Goal: Task Accomplishment & Management: Use online tool/utility

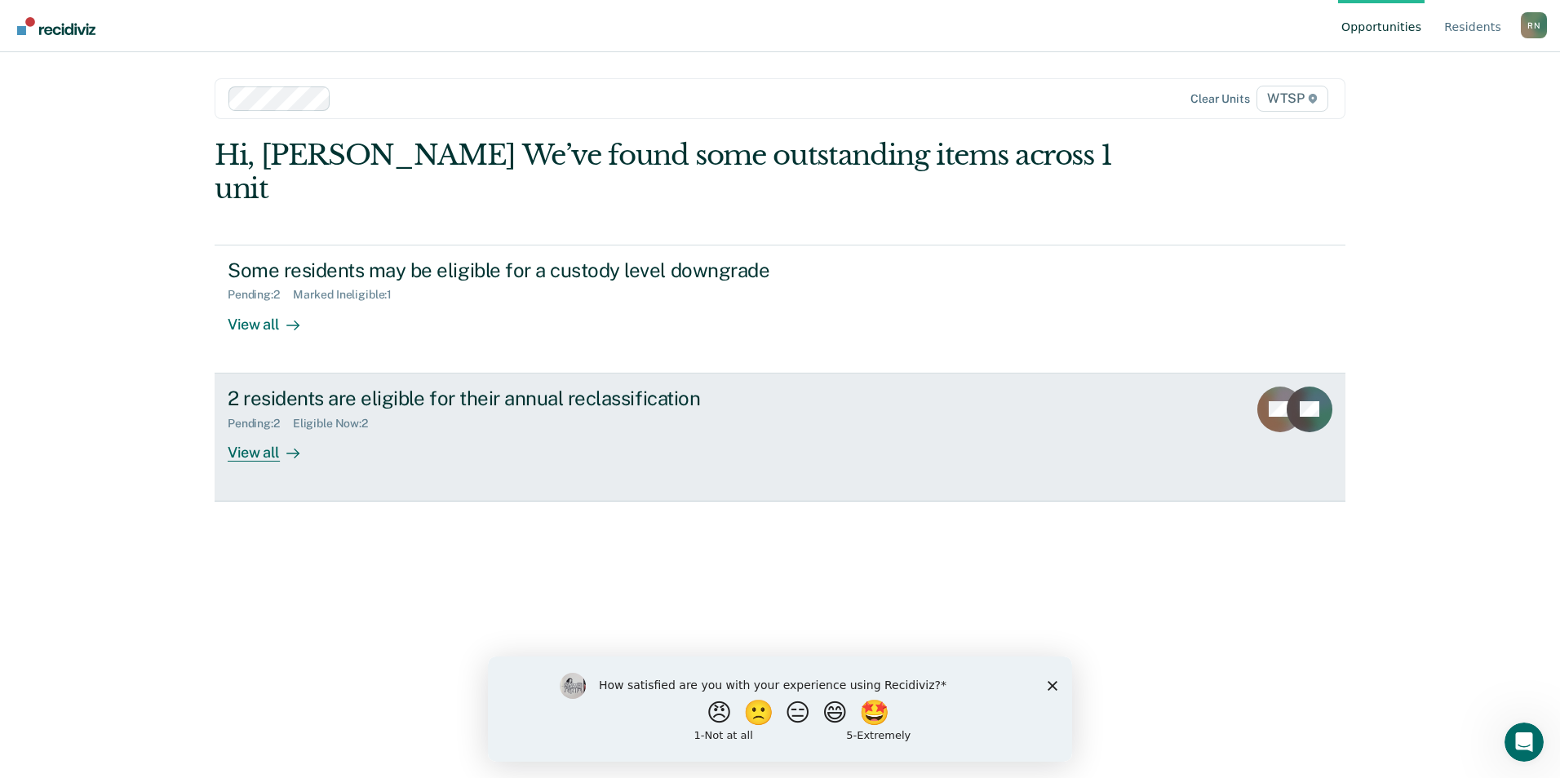
click at [260, 430] on div "View all" at bounding box center [273, 446] width 91 height 32
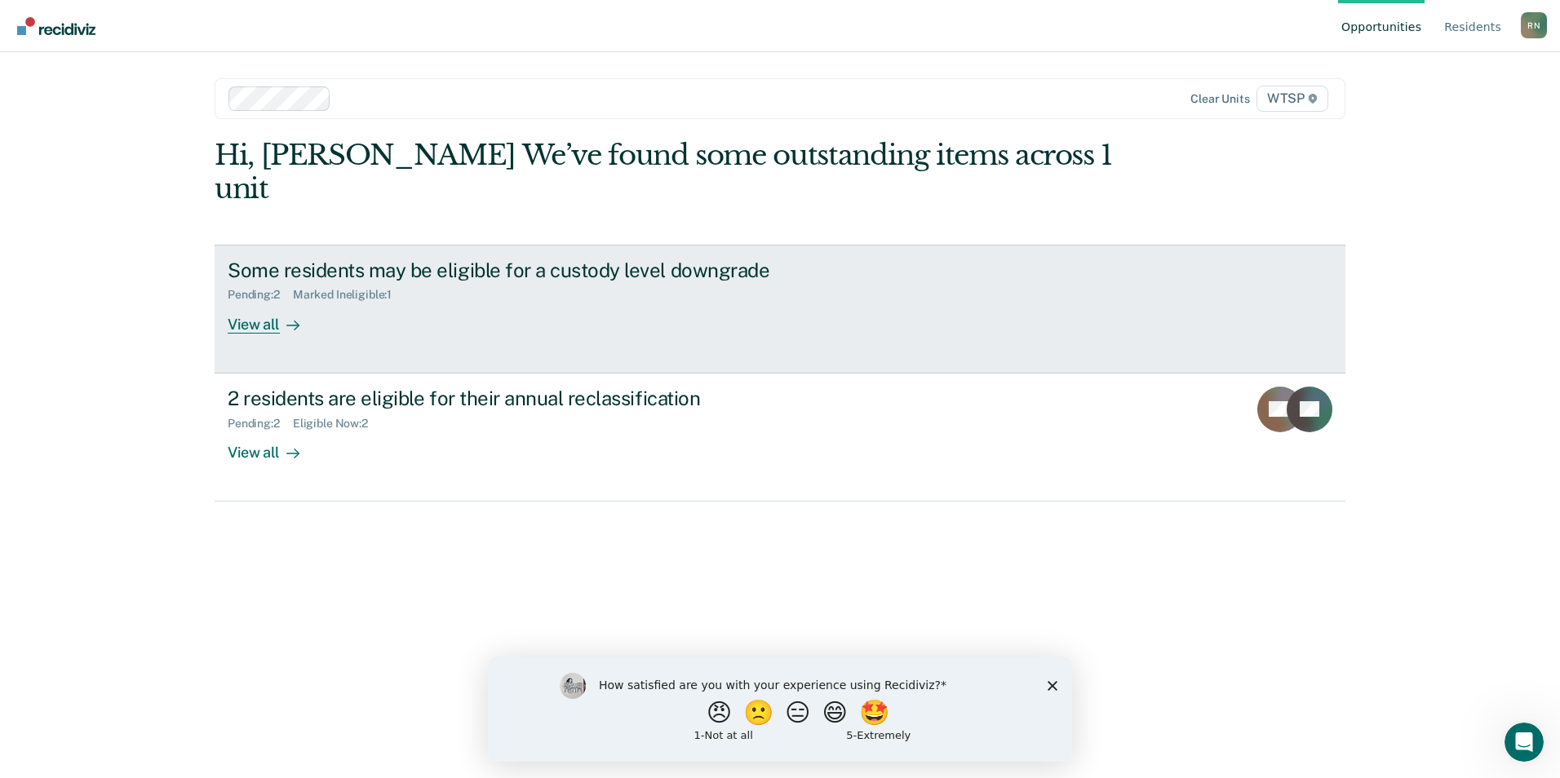
click at [320, 281] on div "Pending : 2 Marked Ineligible : 1" at bounding box center [514, 291] width 573 height 20
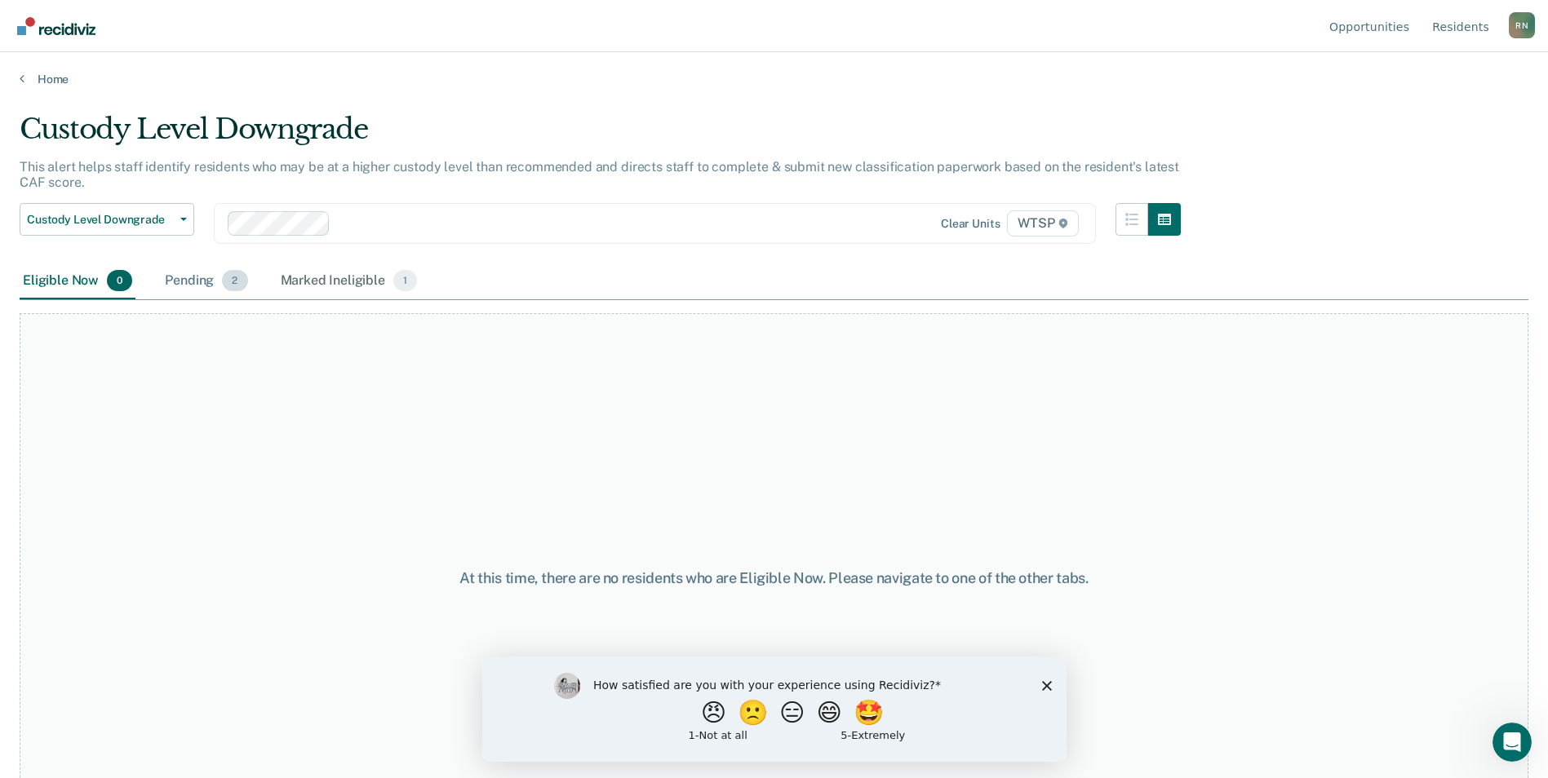
click at [227, 281] on span "2" at bounding box center [234, 280] width 25 height 21
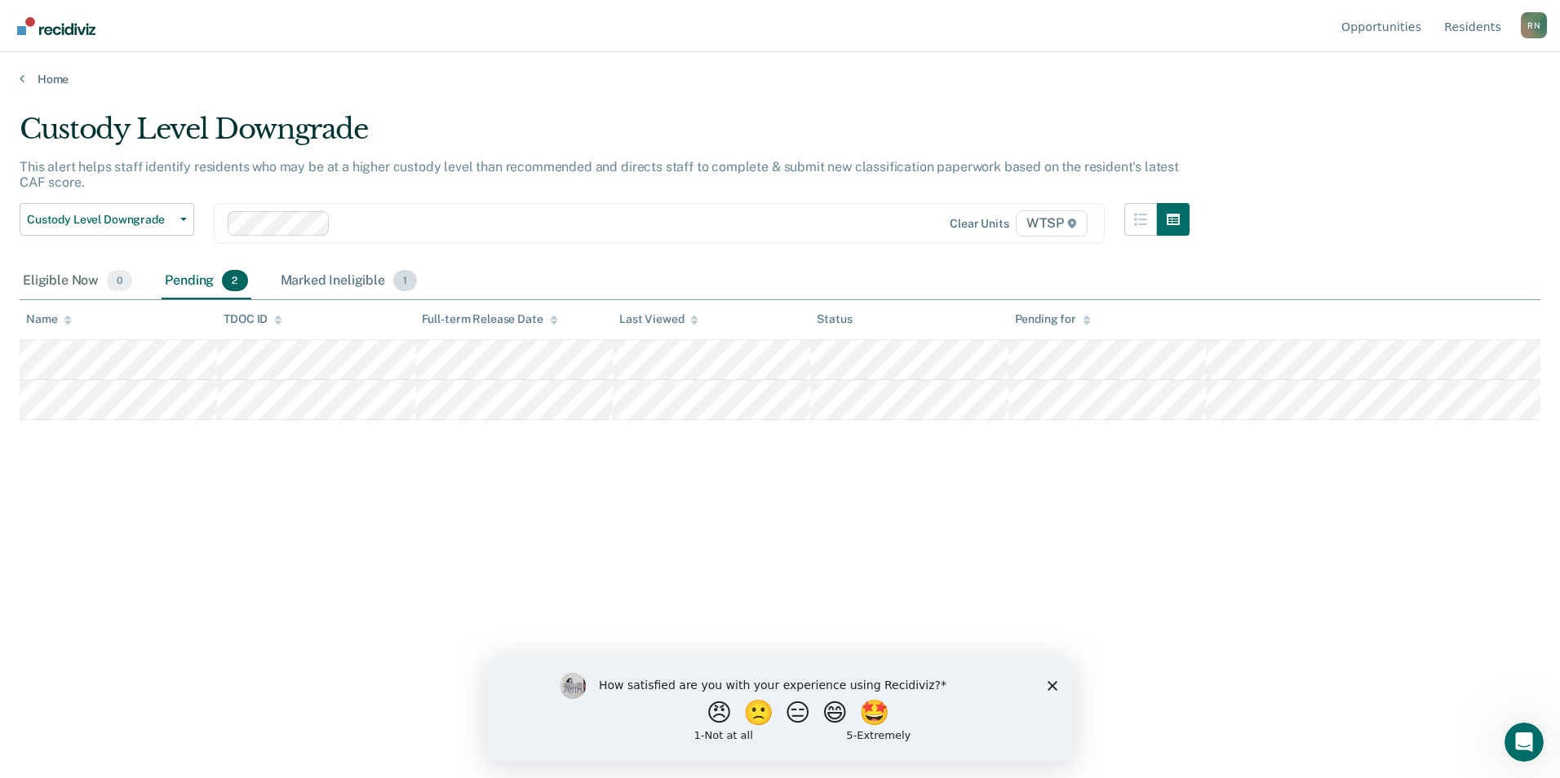
click at [404, 277] on span "1" at bounding box center [405, 280] width 24 height 21
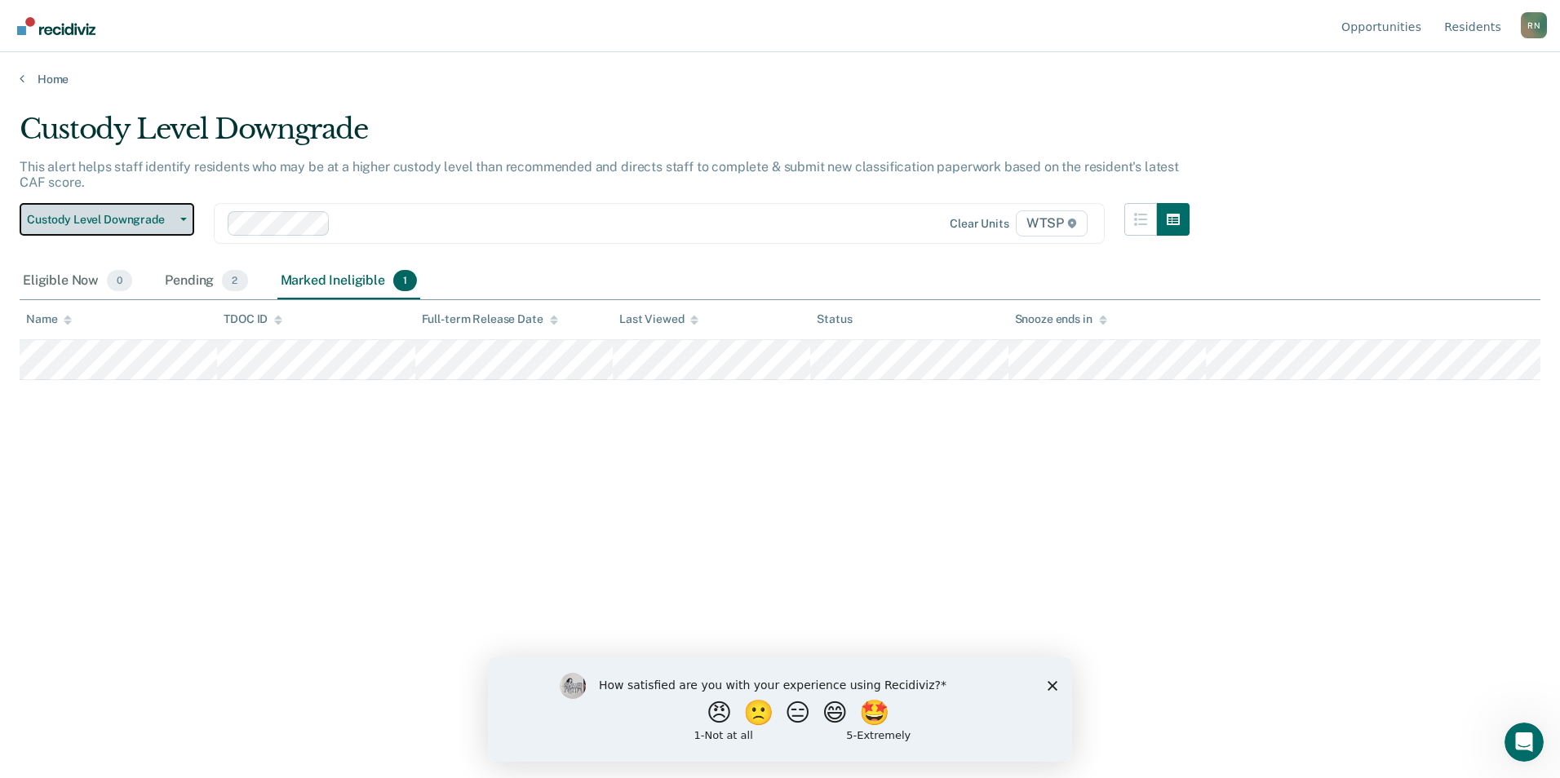
click at [184, 218] on icon "button" at bounding box center [183, 219] width 7 height 3
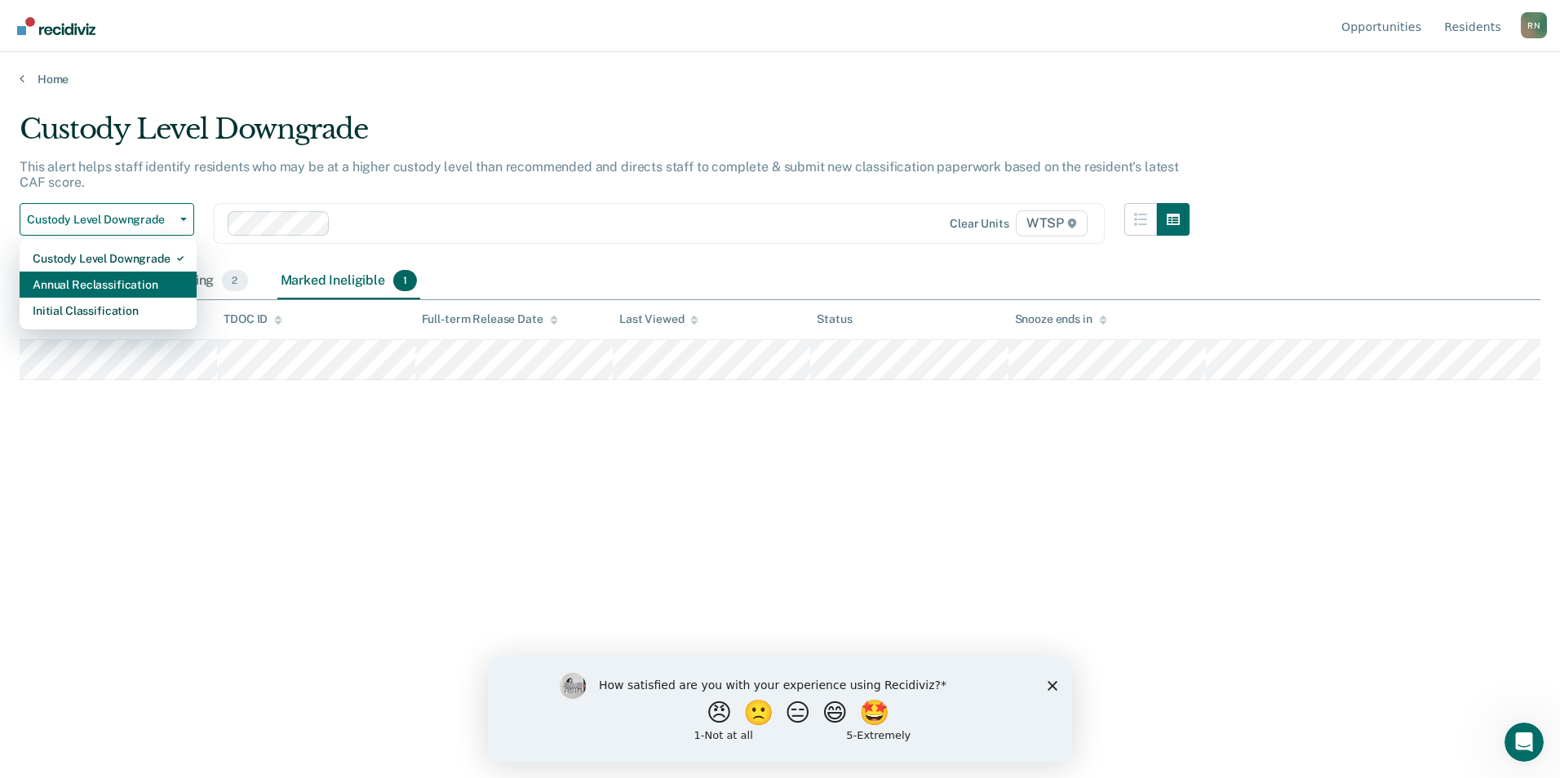
click at [144, 284] on div "Annual Reclassification" at bounding box center [108, 285] width 151 height 26
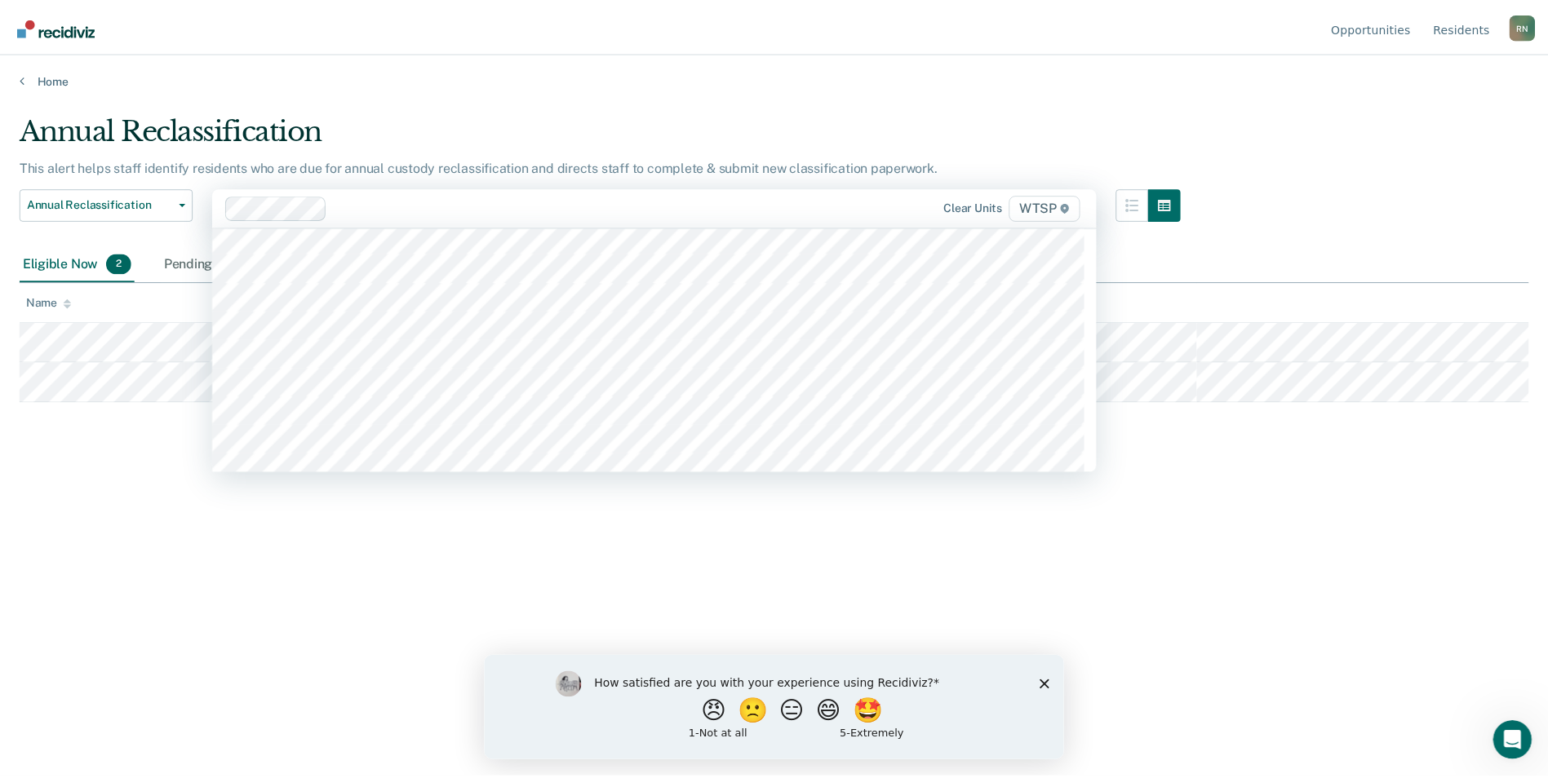
scroll to position [14241, 0]
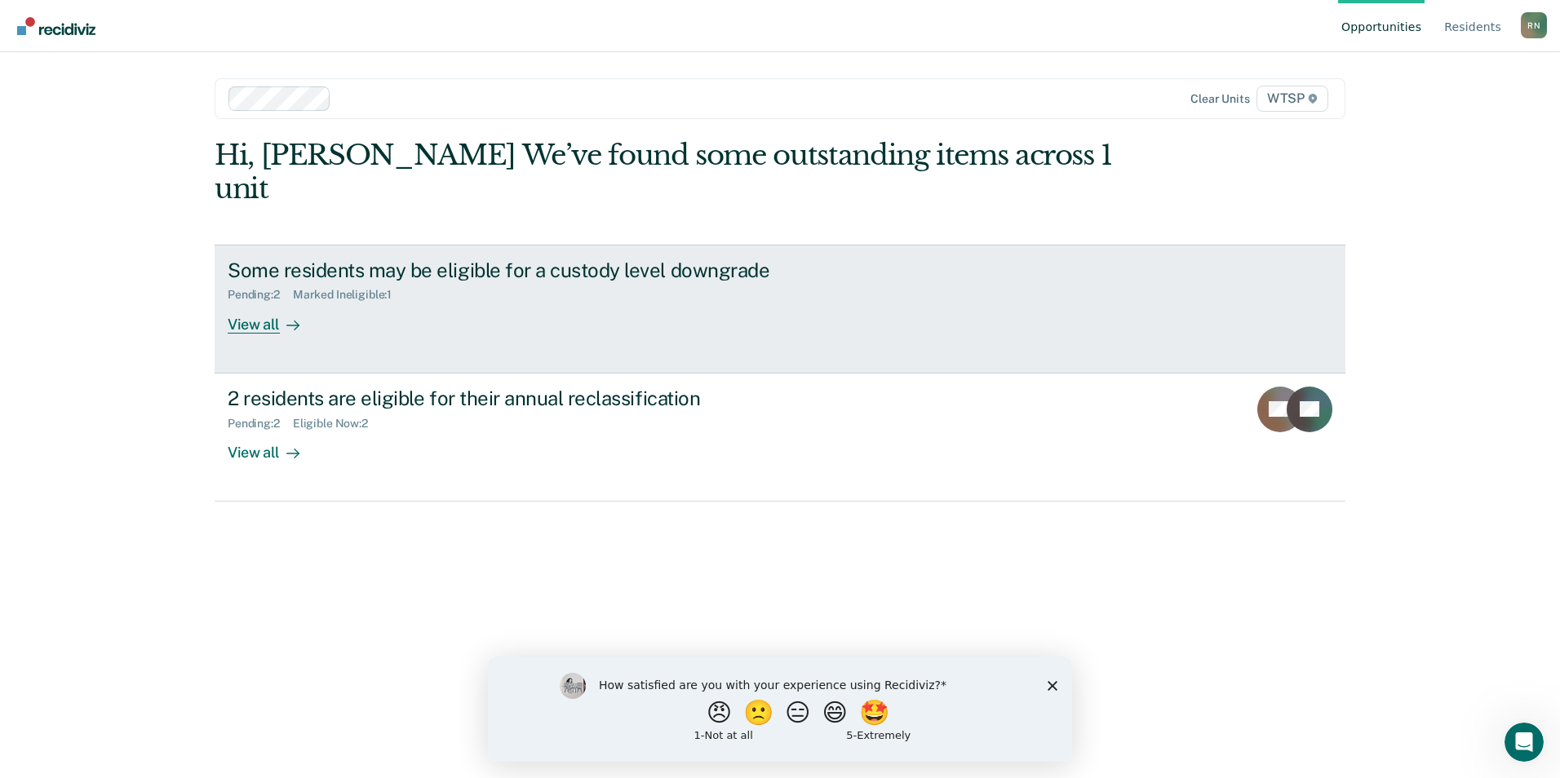
click at [259, 302] on div "View all" at bounding box center [273, 318] width 91 height 32
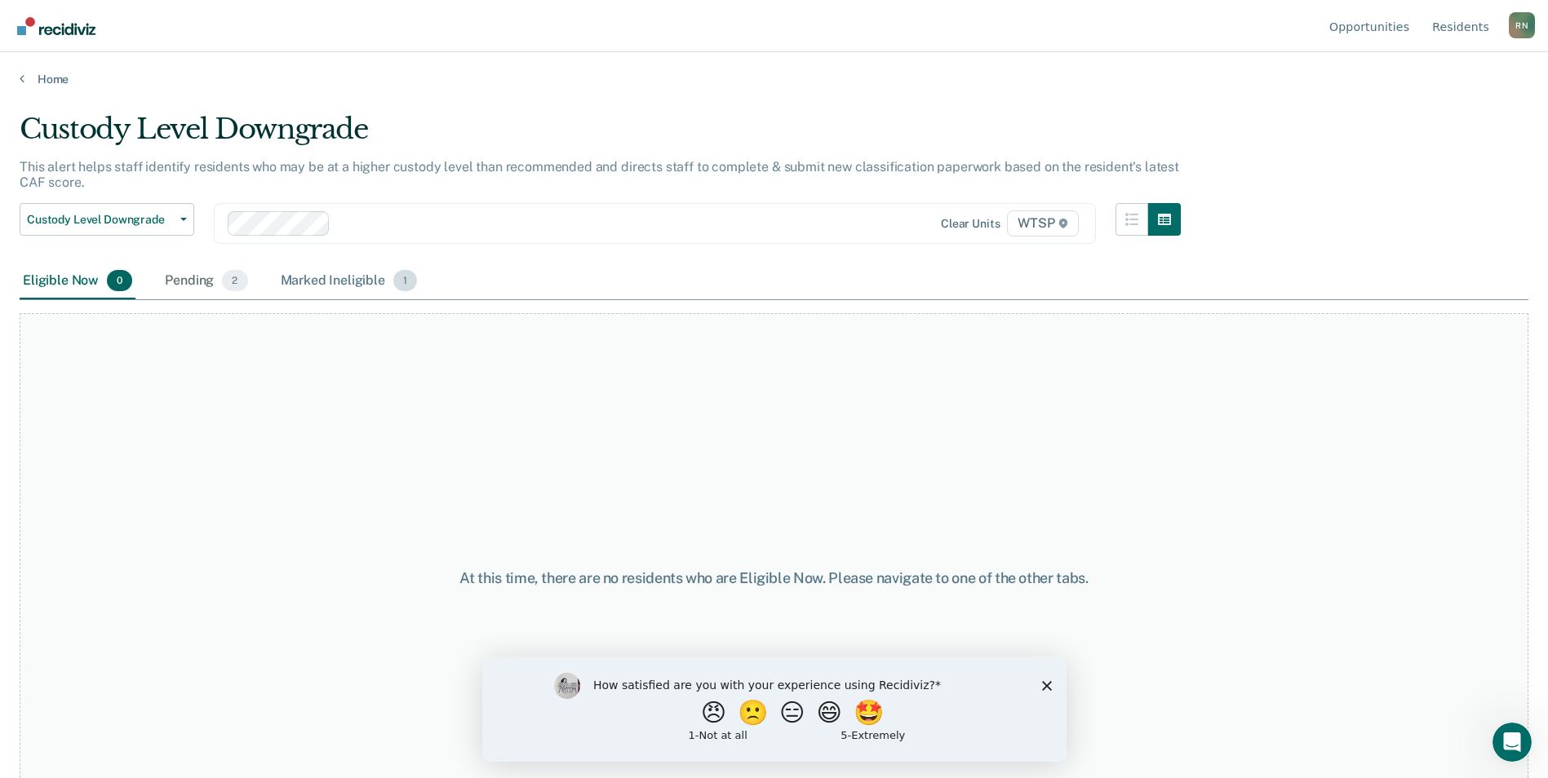
click at [349, 276] on div "Marked Ineligible 1" at bounding box center [349, 282] width 144 height 36
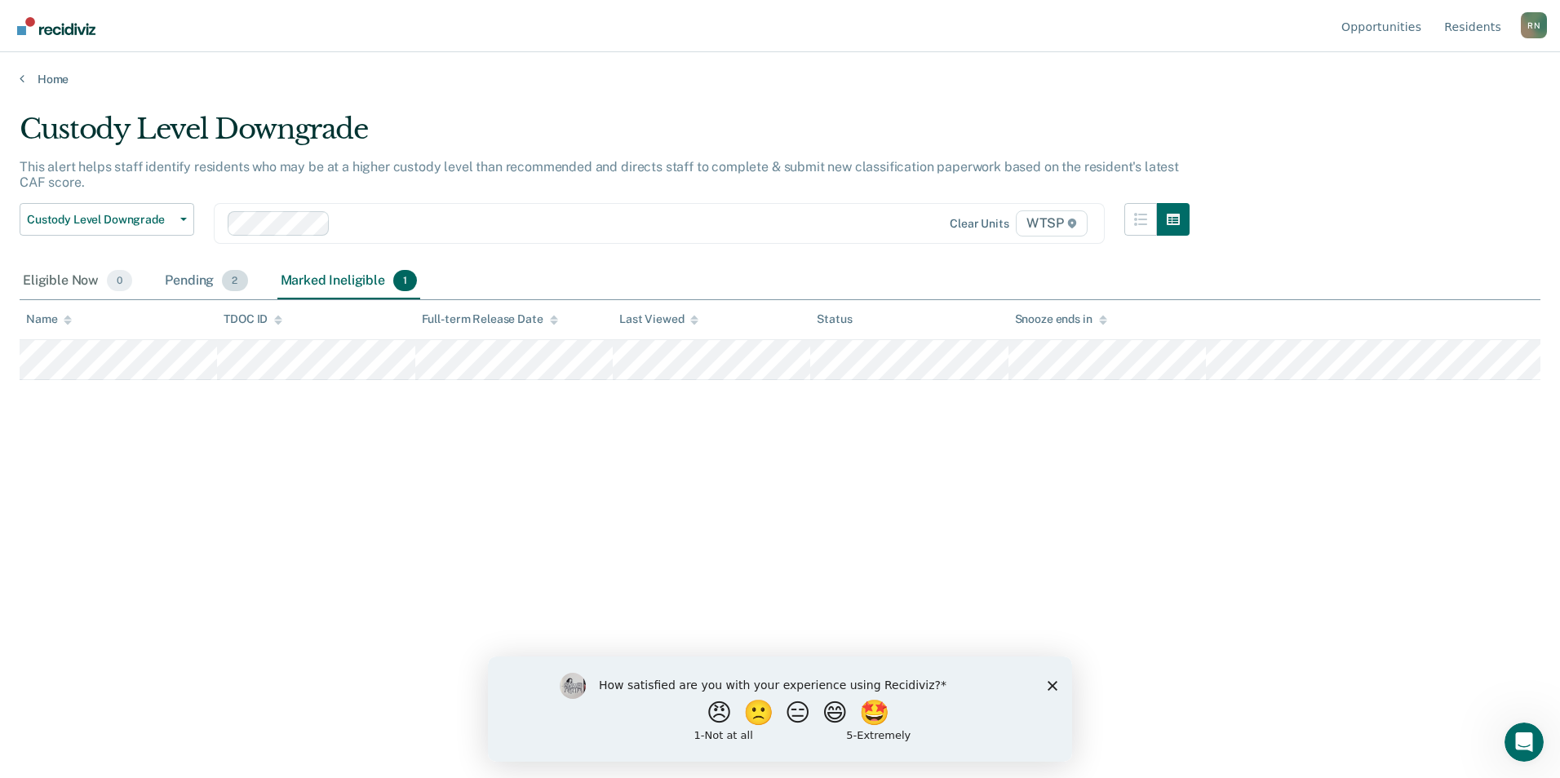
click at [233, 288] on span "2" at bounding box center [234, 280] width 25 height 21
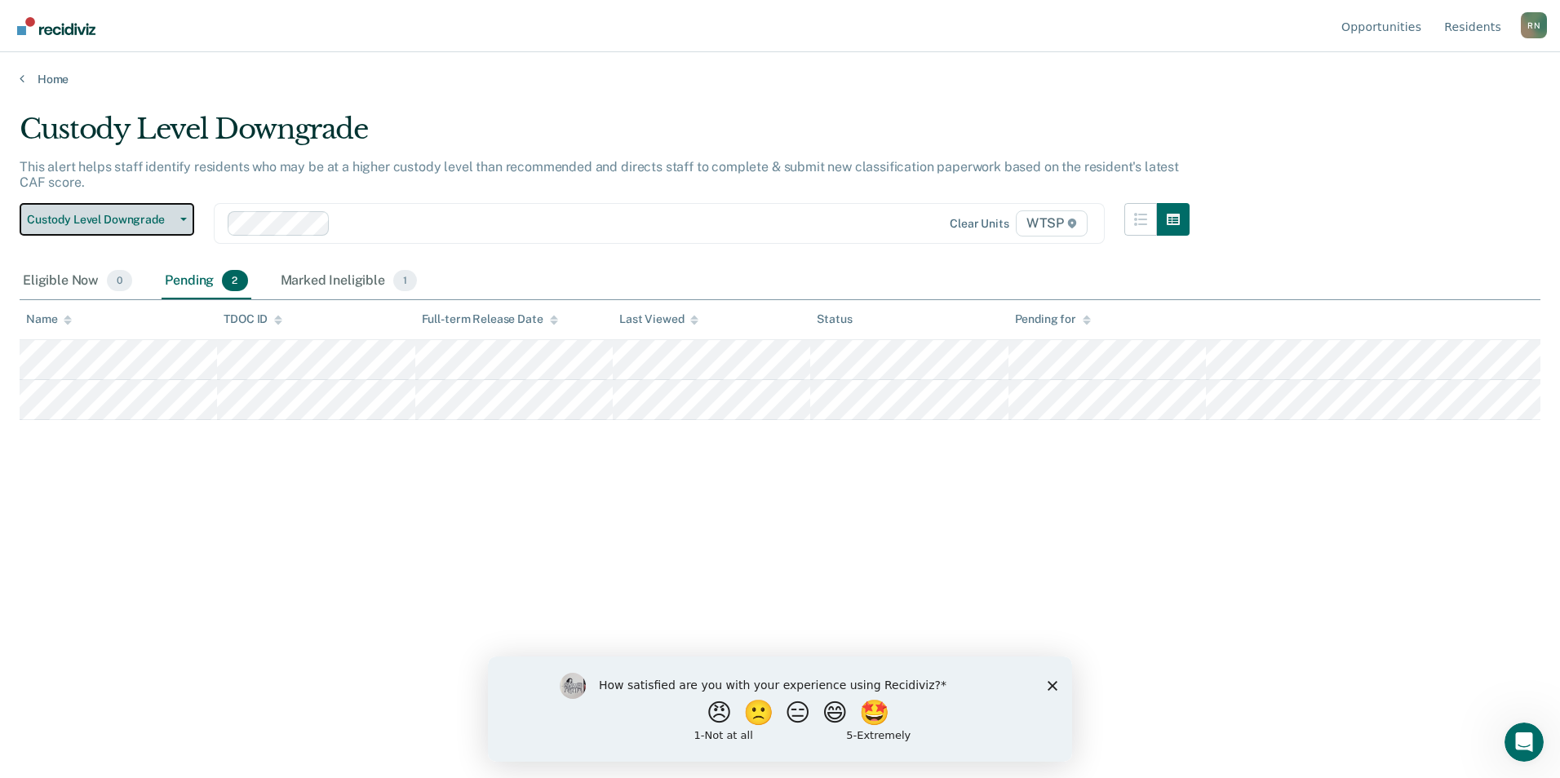
click at [157, 214] on span "Custody Level Downgrade" at bounding box center [100, 220] width 147 height 14
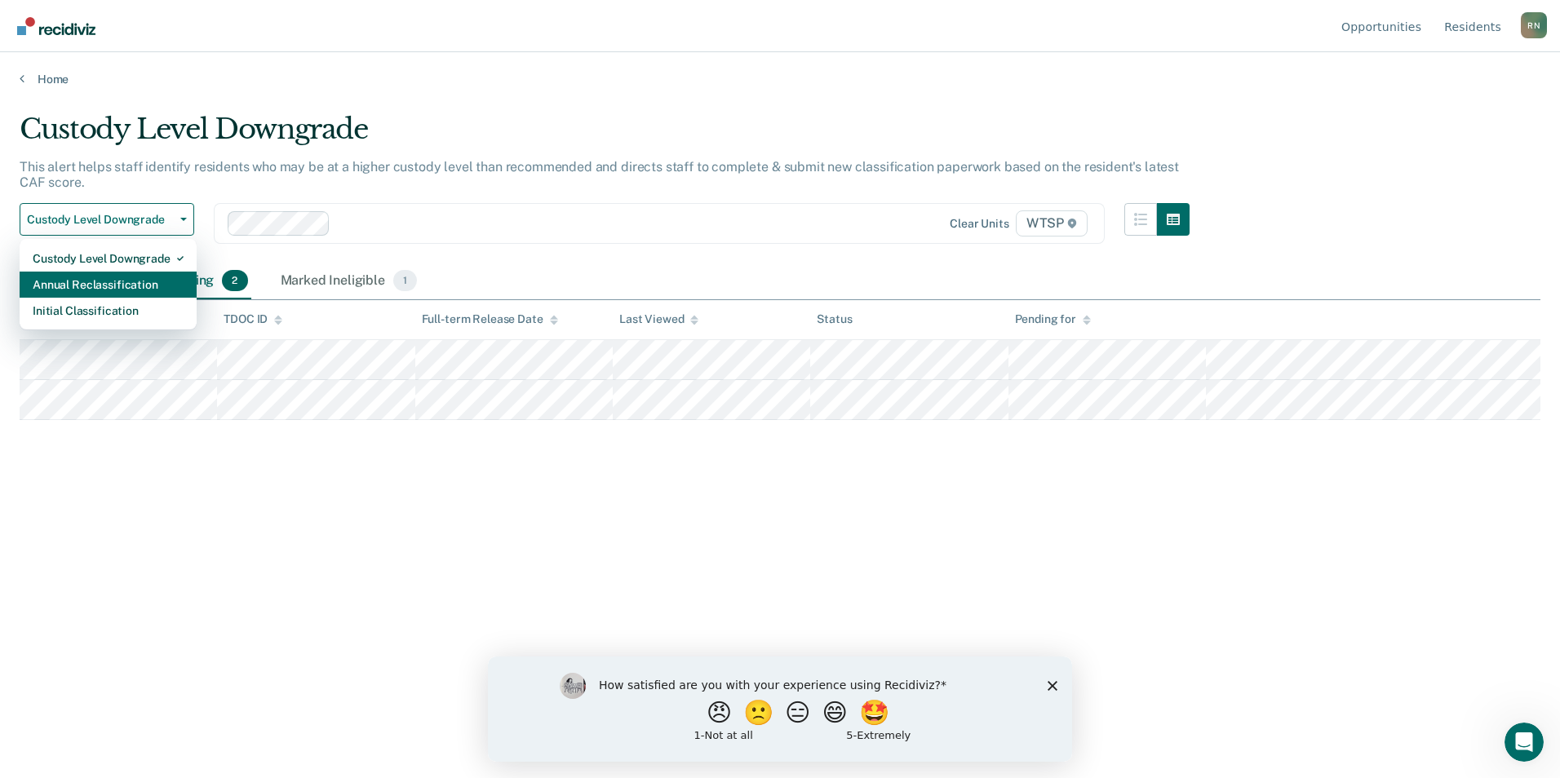
click at [144, 277] on div "Annual Reclassification" at bounding box center [108, 285] width 151 height 26
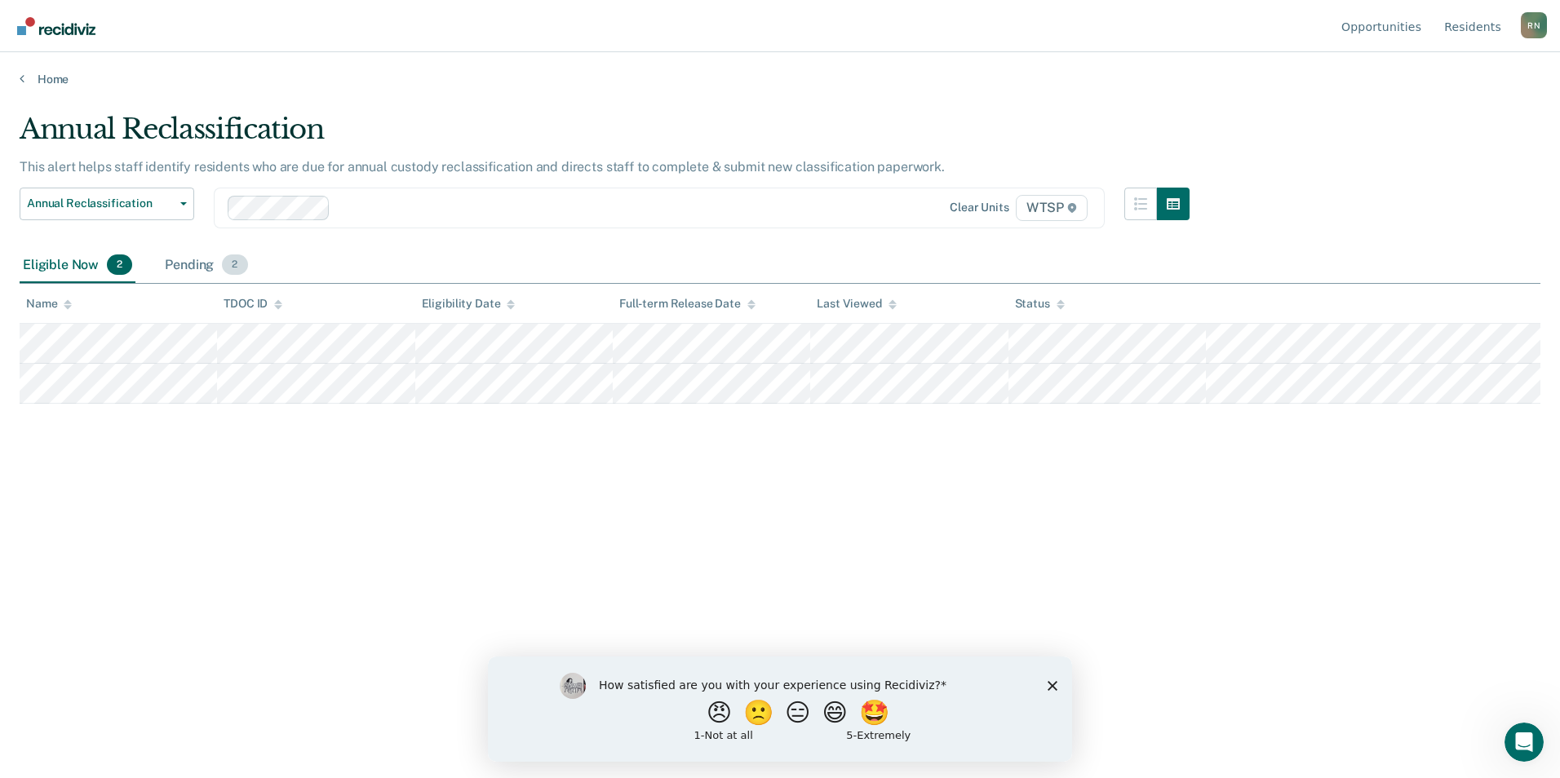
click at [196, 262] on div "Pending 2" at bounding box center [206, 266] width 89 height 36
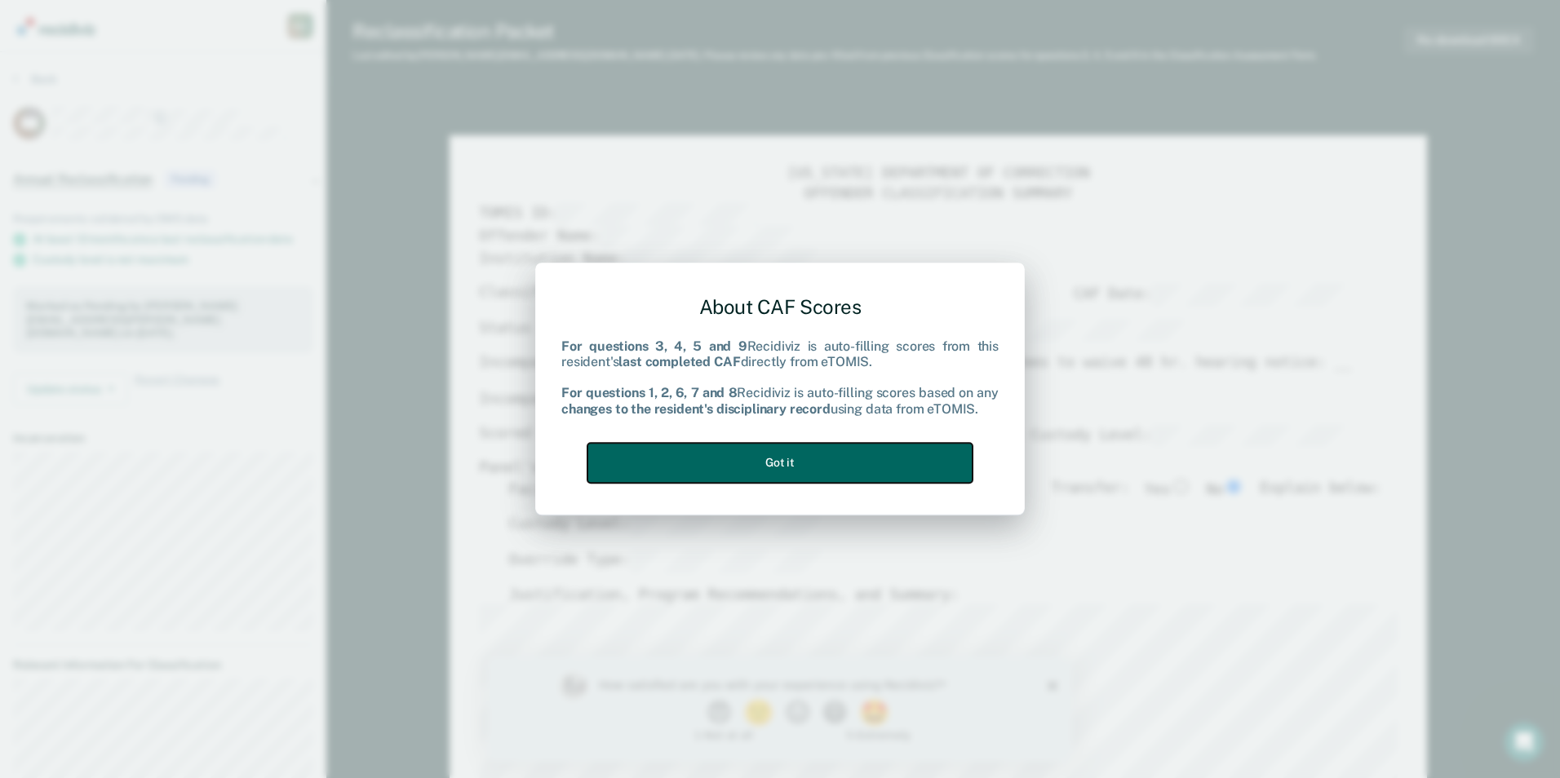
click at [793, 455] on button "Got it" at bounding box center [779, 463] width 385 height 40
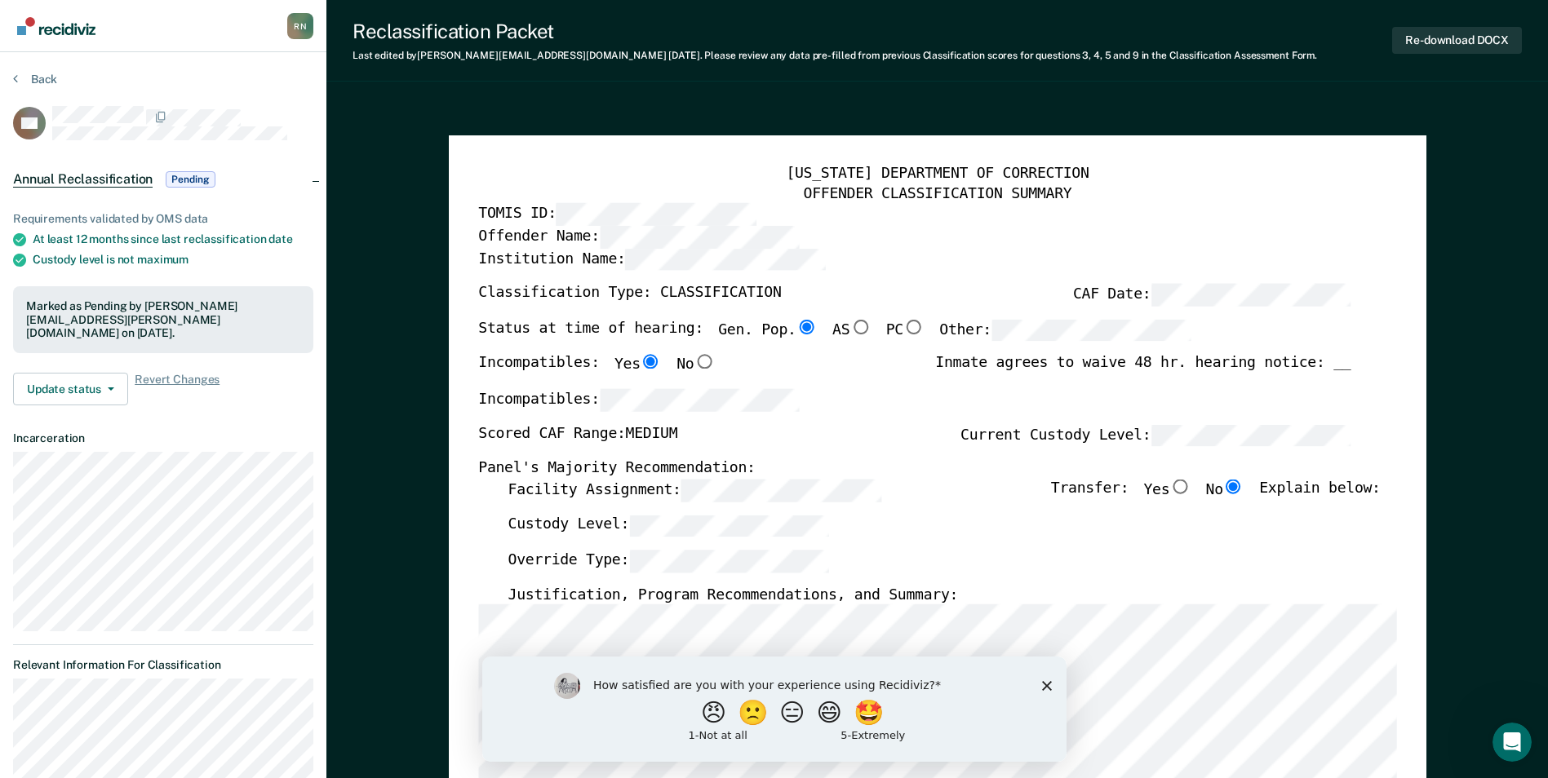
click at [1048, 676] on div "How satisfied are you with your experience using Recidiviz? 😠 🙁 😑 😄 🤩 1 - Not a…" at bounding box center [773, 708] width 584 height 105
click at [1041, 680] on icon "Close survey" at bounding box center [1046, 685] width 10 height 10
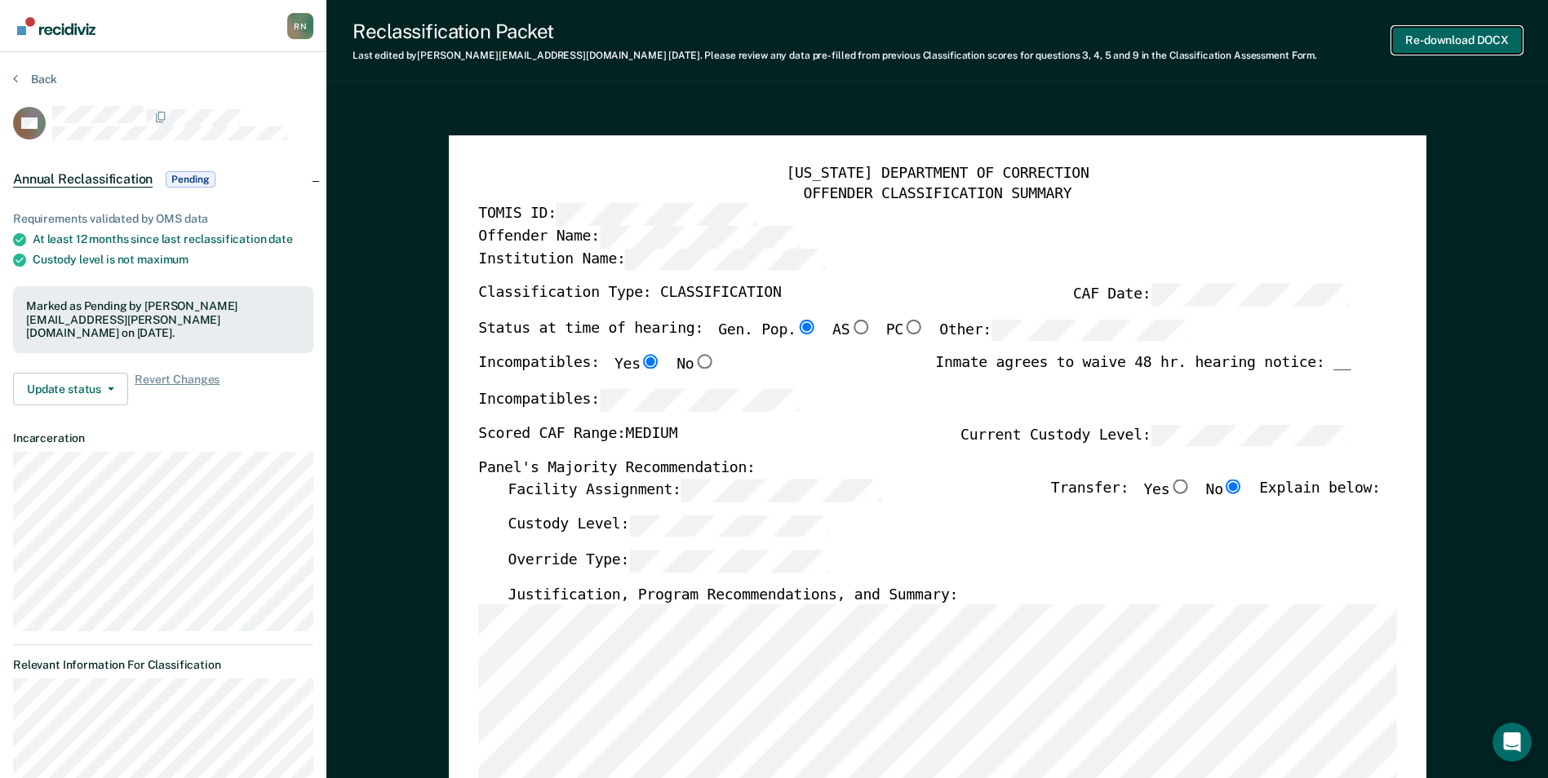
click at [1438, 33] on button "Re-download DOCX" at bounding box center [1457, 40] width 130 height 27
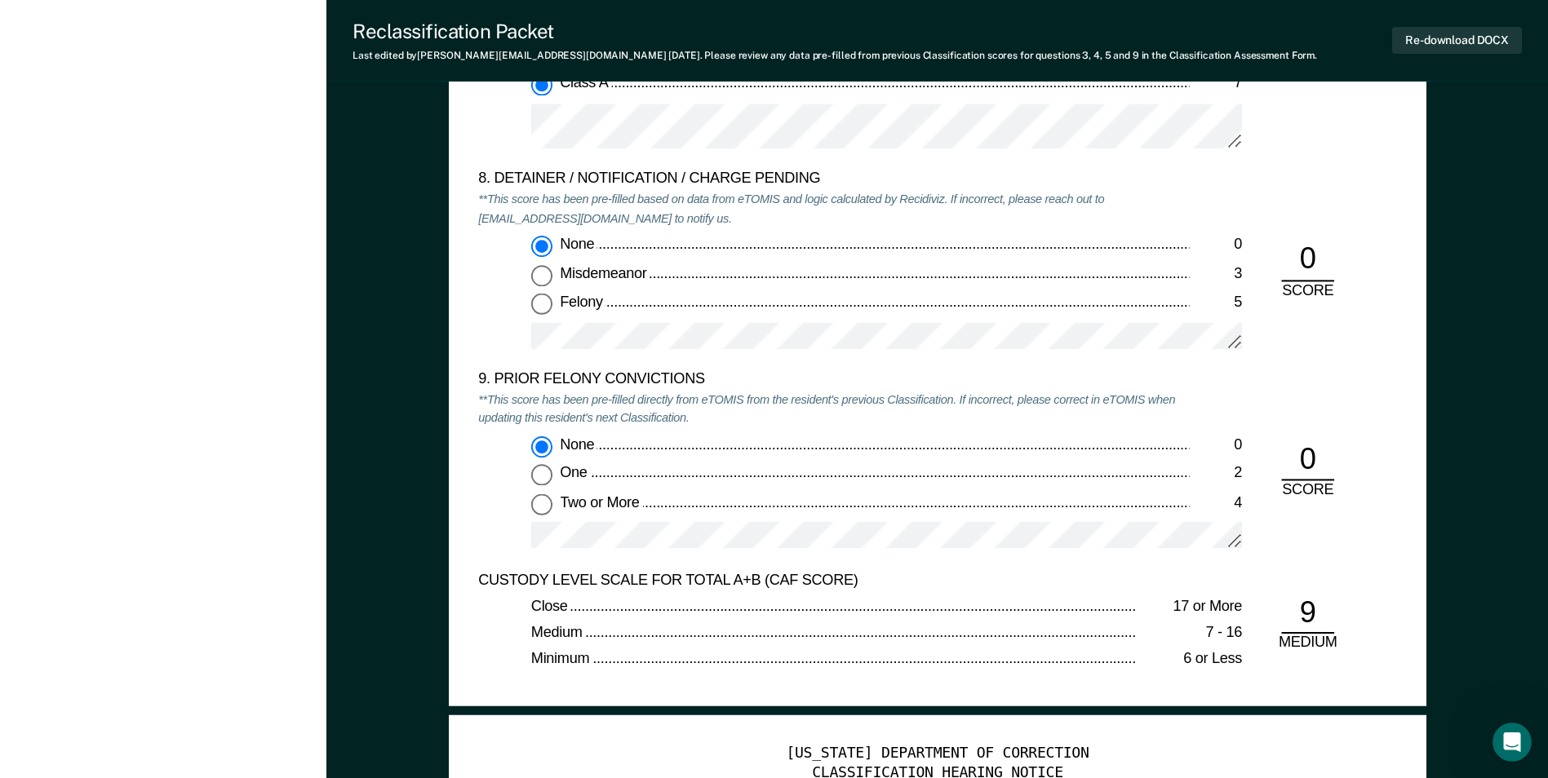
scroll to position [3998, 0]
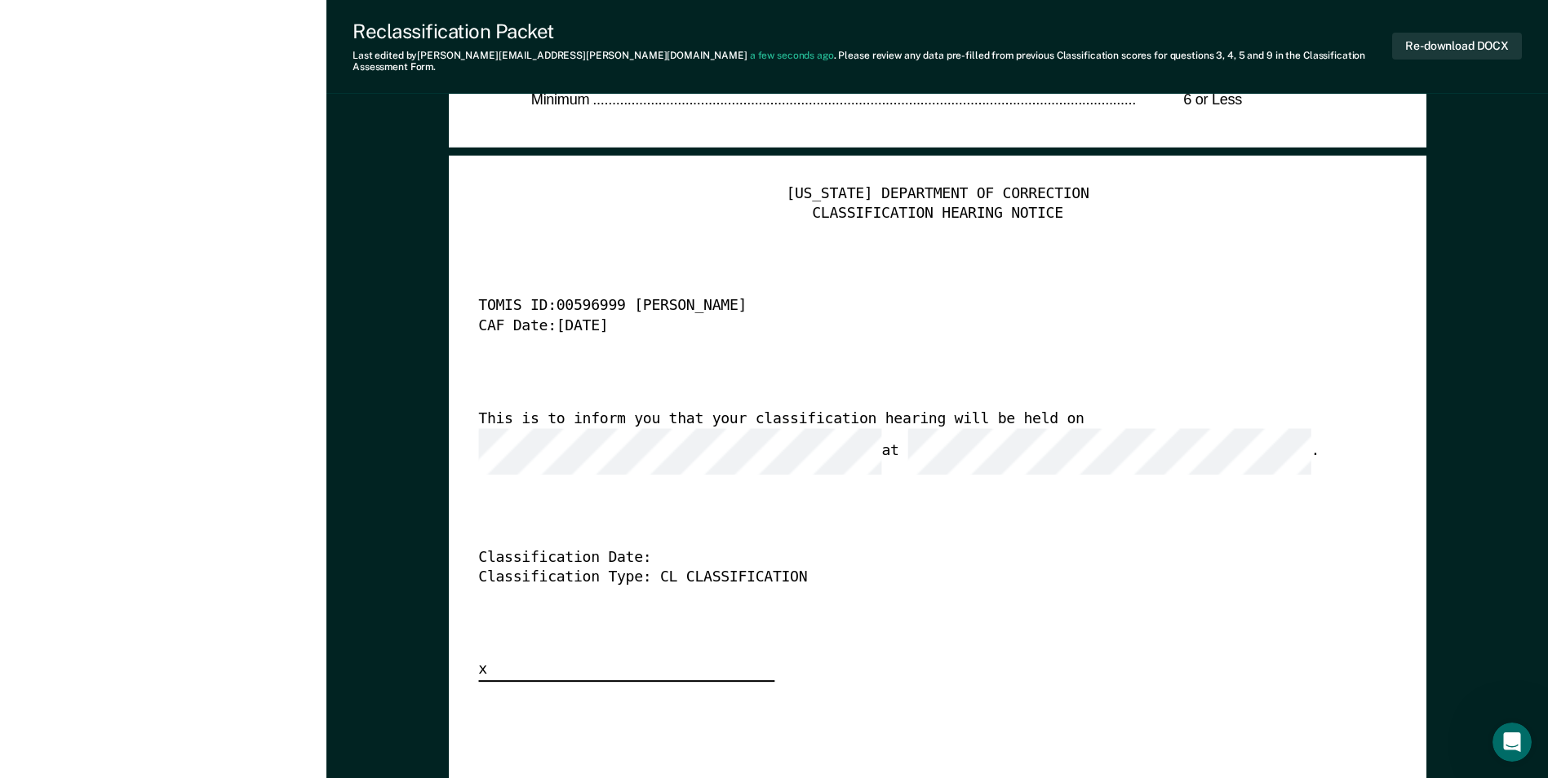
type textarea "x"
click at [1491, 33] on button "Re-download DOCX" at bounding box center [1457, 46] width 130 height 27
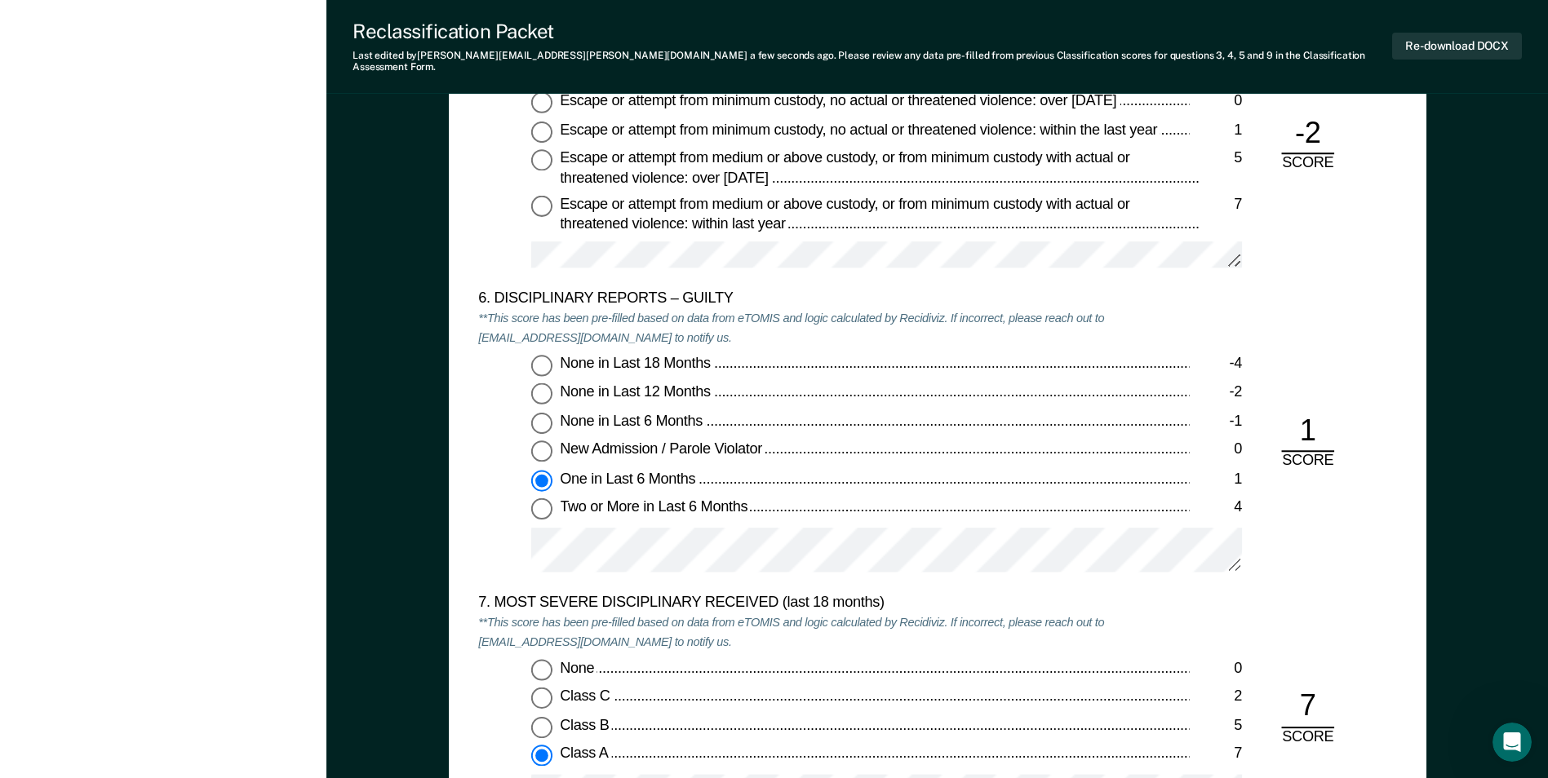
scroll to position [2529, 0]
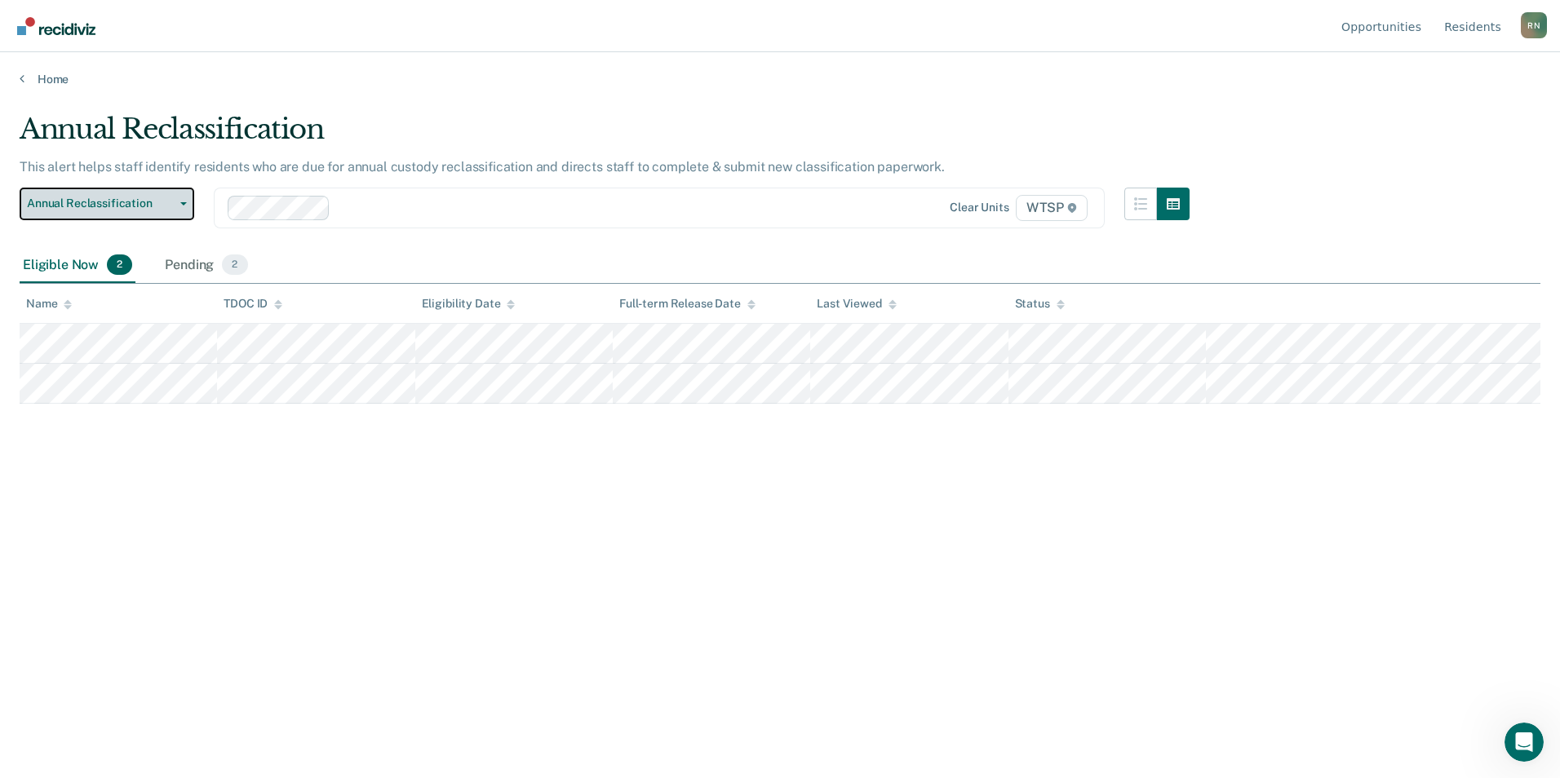
click at [144, 204] on span "Annual Reclassification" at bounding box center [100, 204] width 147 height 14
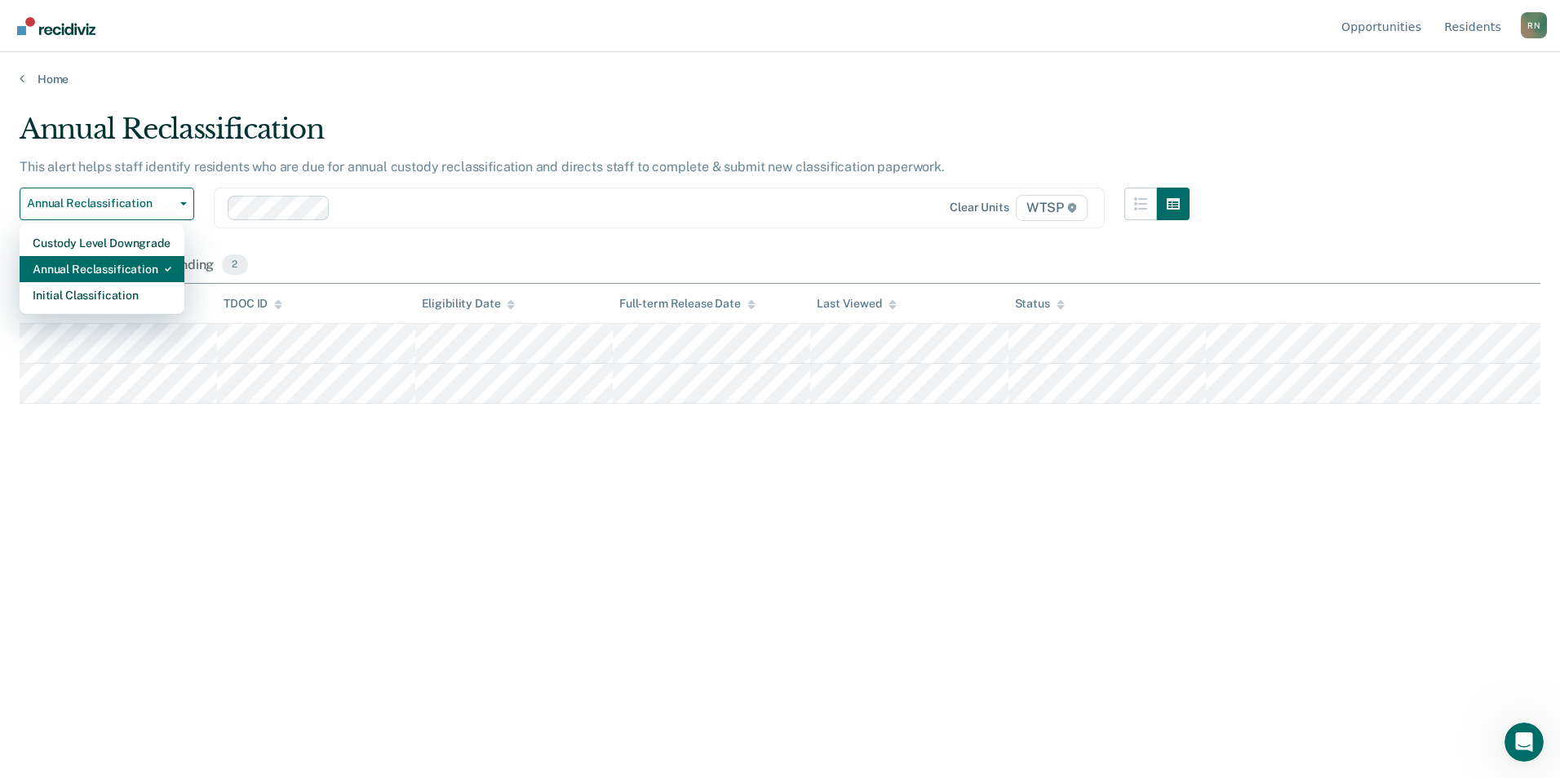
click at [137, 273] on div "Annual Reclassification" at bounding box center [102, 269] width 139 height 26
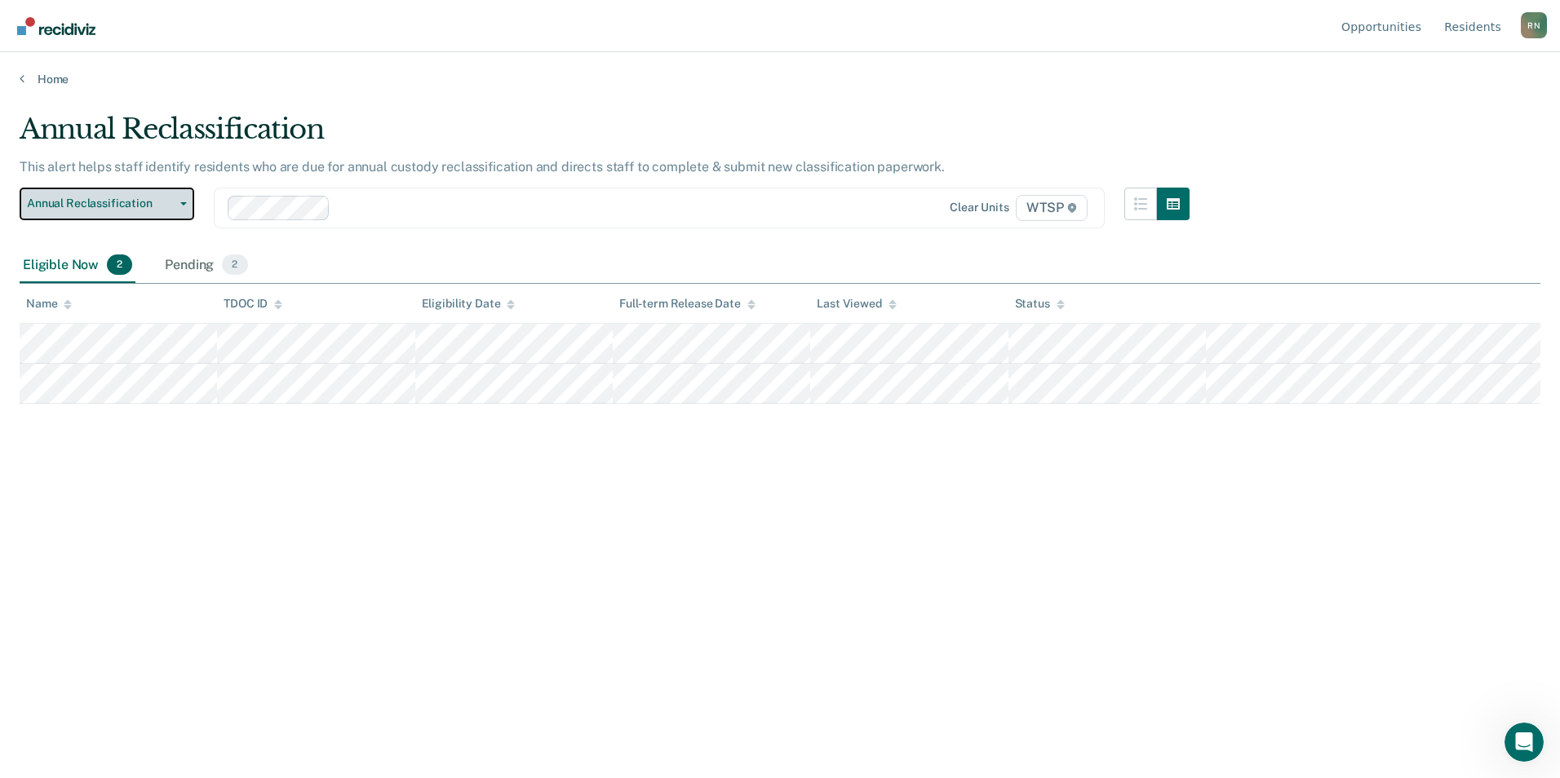
click at [178, 205] on span "button" at bounding box center [180, 203] width 13 height 3
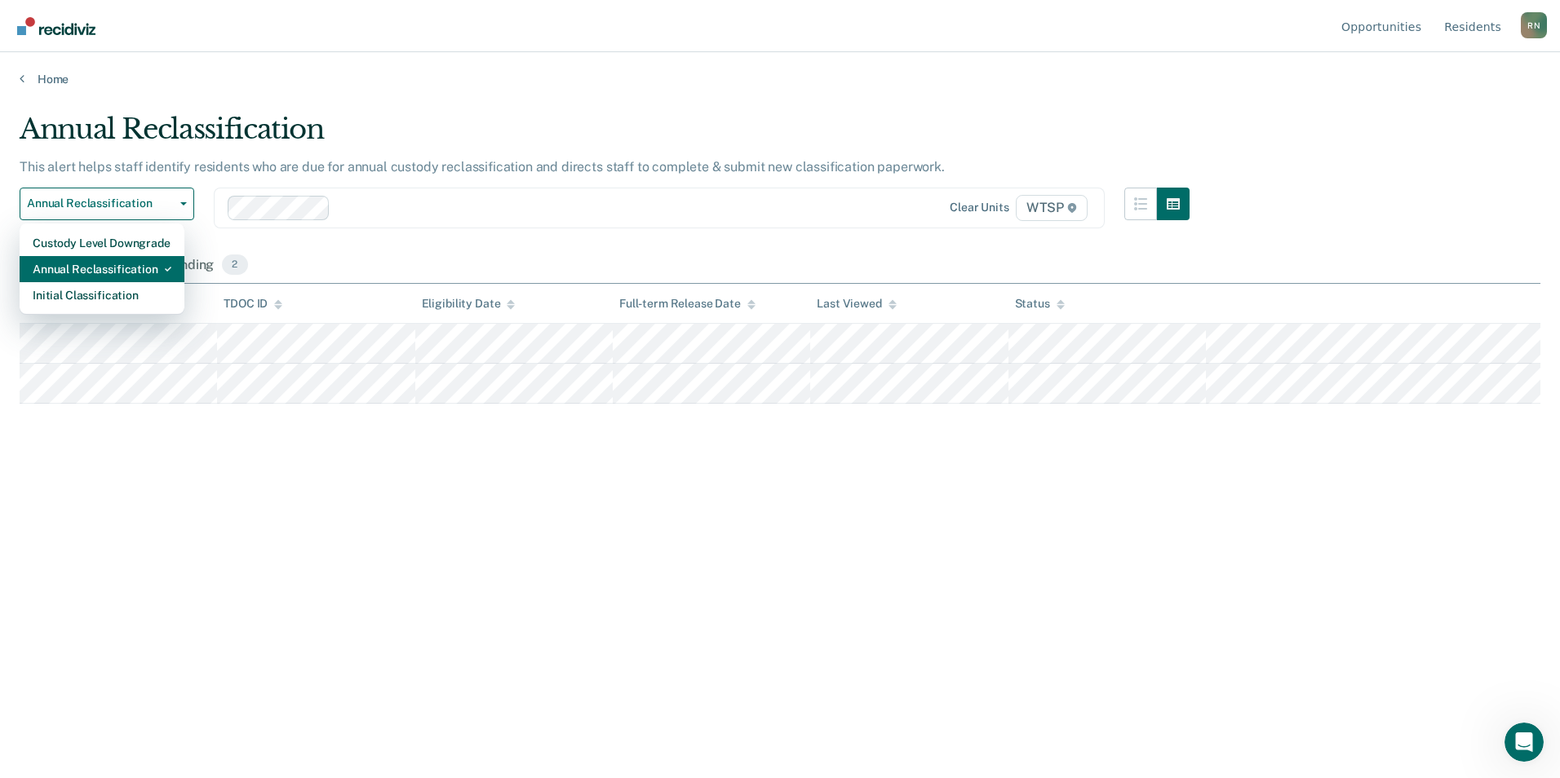
click at [132, 263] on div "Annual Reclassification" at bounding box center [102, 269] width 139 height 26
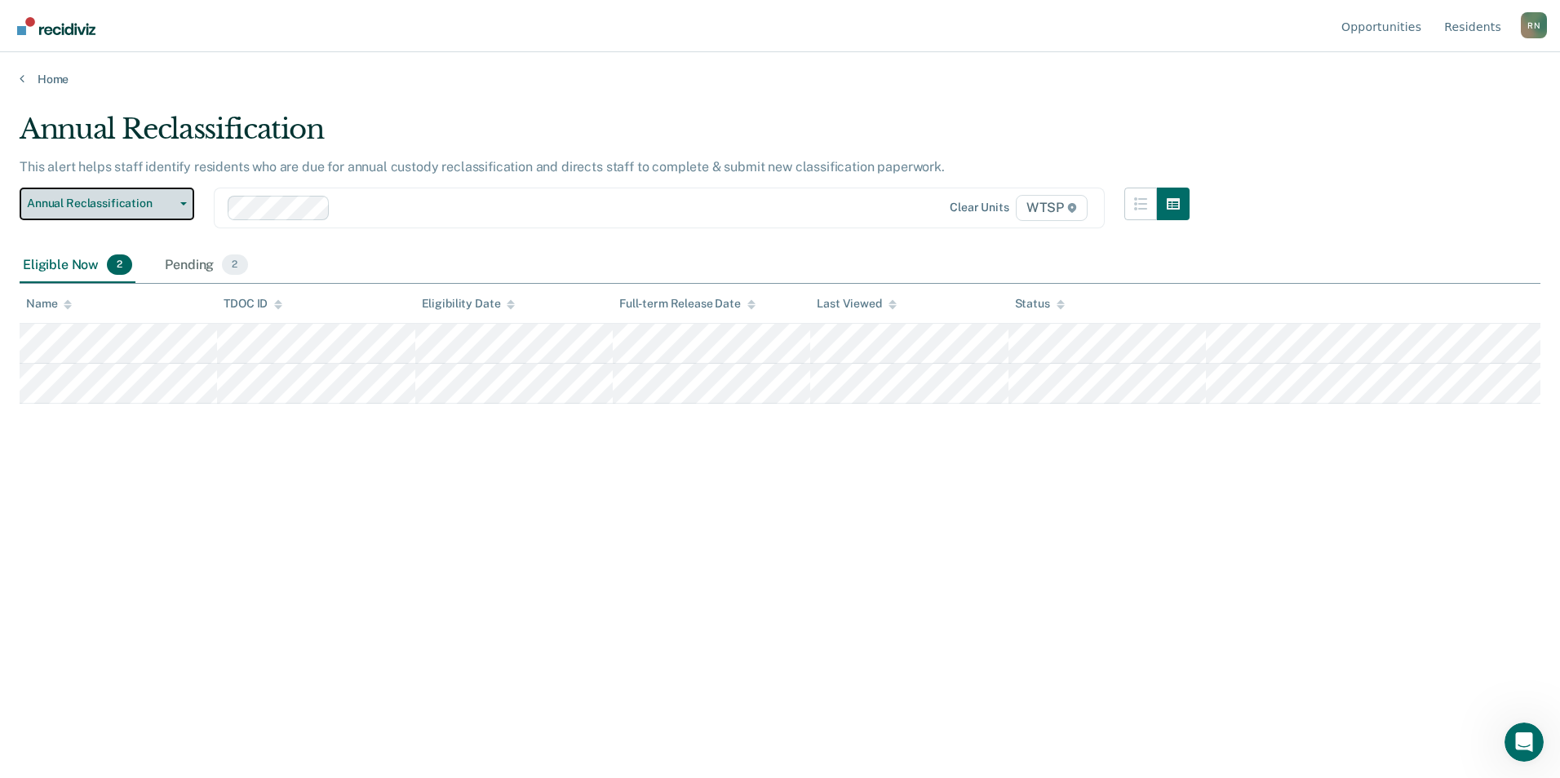
drag, startPoint x: 135, startPoint y: 203, endPoint x: 146, endPoint y: 236, distance: 34.3
click at [136, 203] on span "Annual Reclassification" at bounding box center [100, 204] width 147 height 14
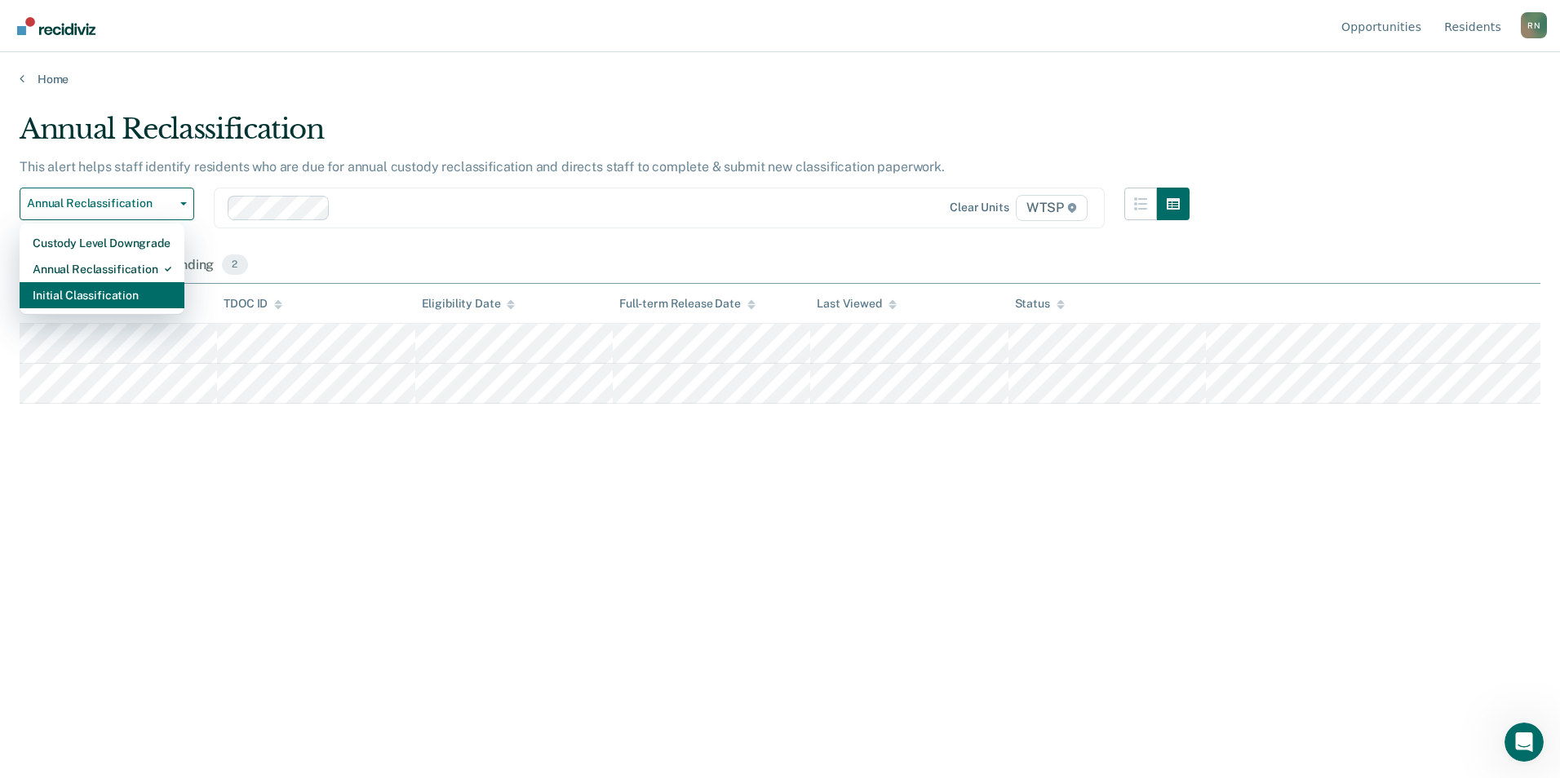
click at [91, 302] on div "Initial Classification" at bounding box center [102, 295] width 139 height 26
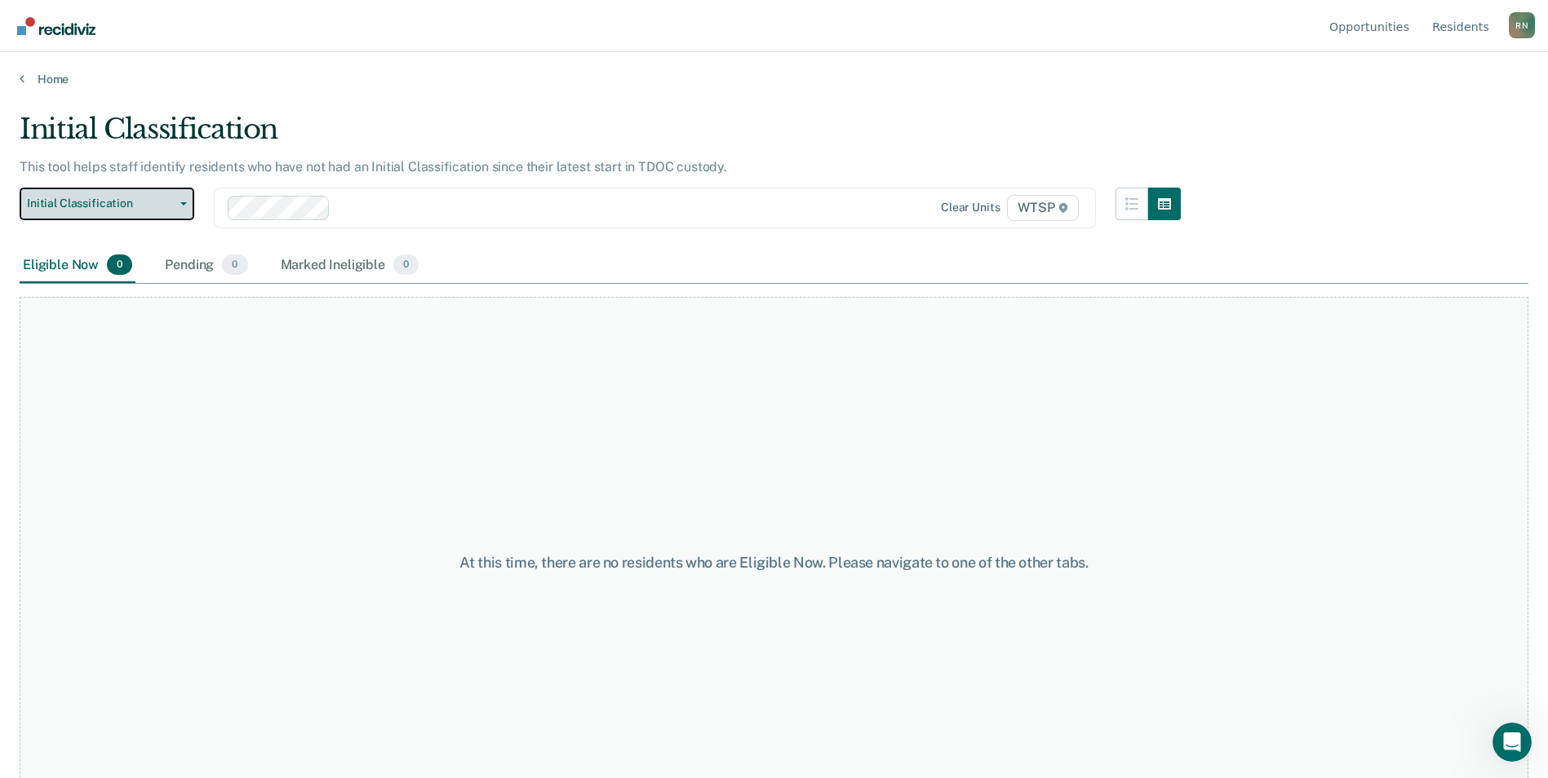
click at [152, 202] on span "Initial Classification" at bounding box center [100, 204] width 147 height 14
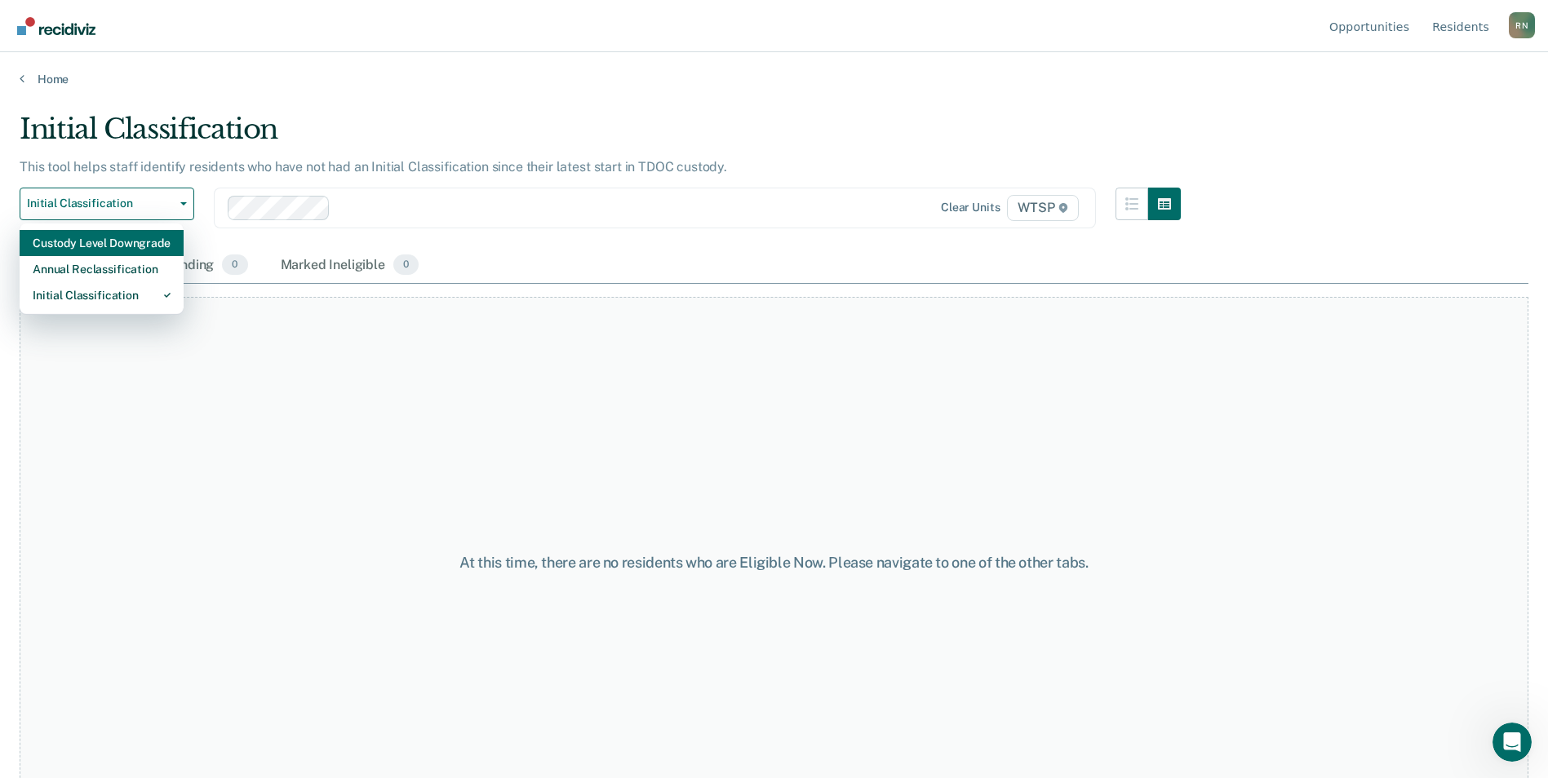
click at [109, 243] on div "Custody Level Downgrade" at bounding box center [102, 243] width 138 height 26
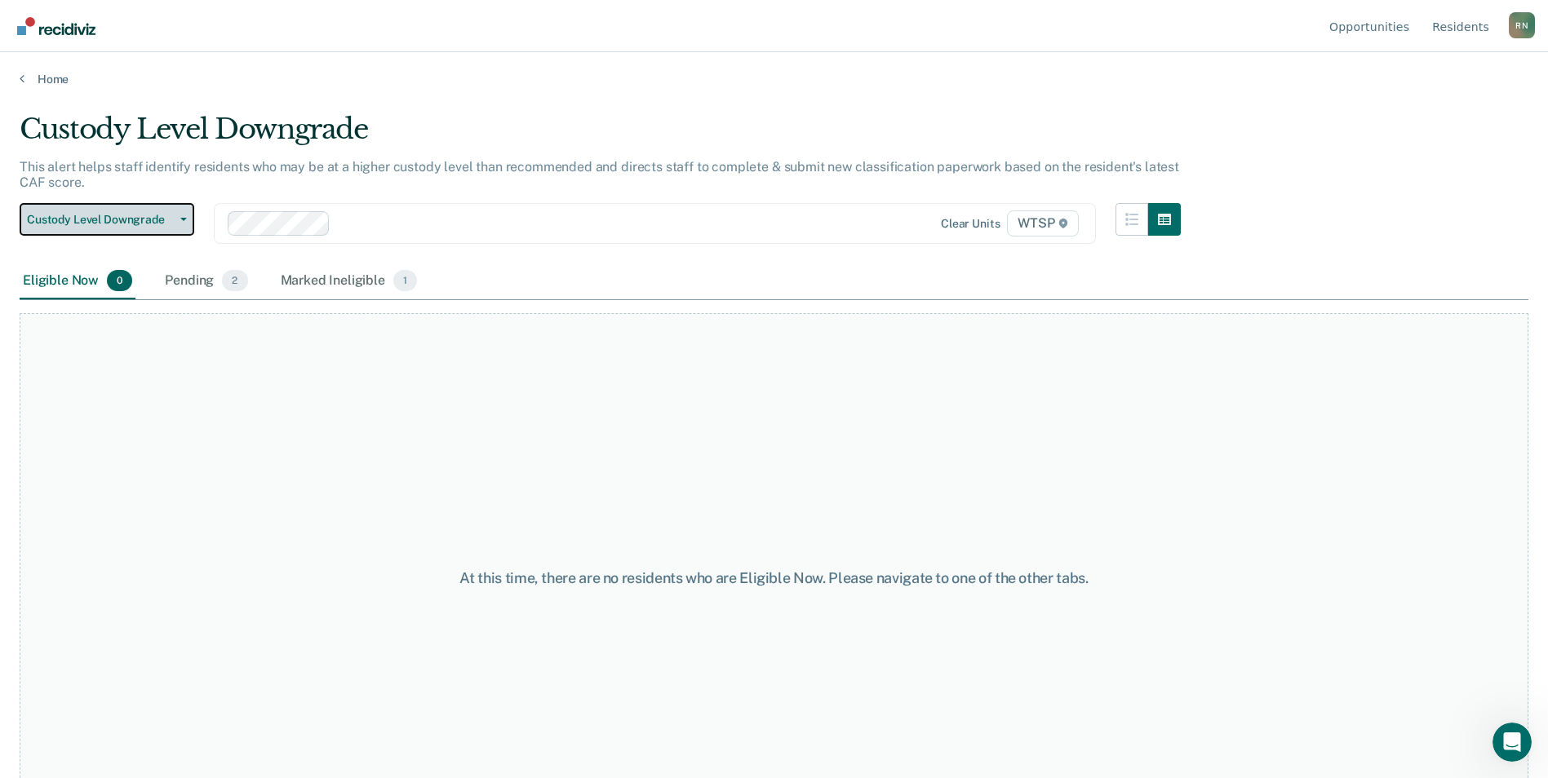
click at [181, 219] on icon "button" at bounding box center [183, 219] width 7 height 3
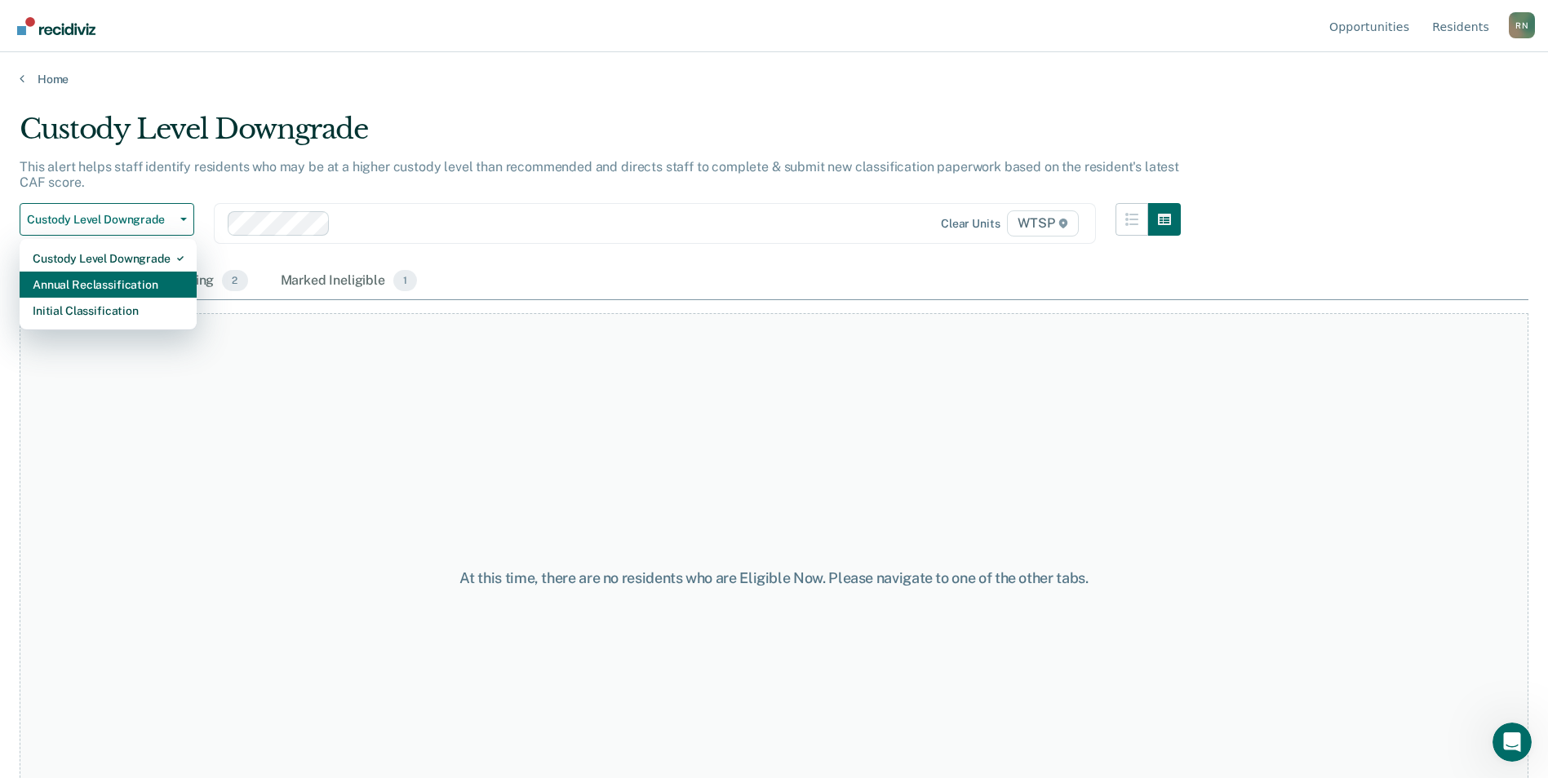
click at [146, 284] on div "Annual Reclassification" at bounding box center [108, 285] width 151 height 26
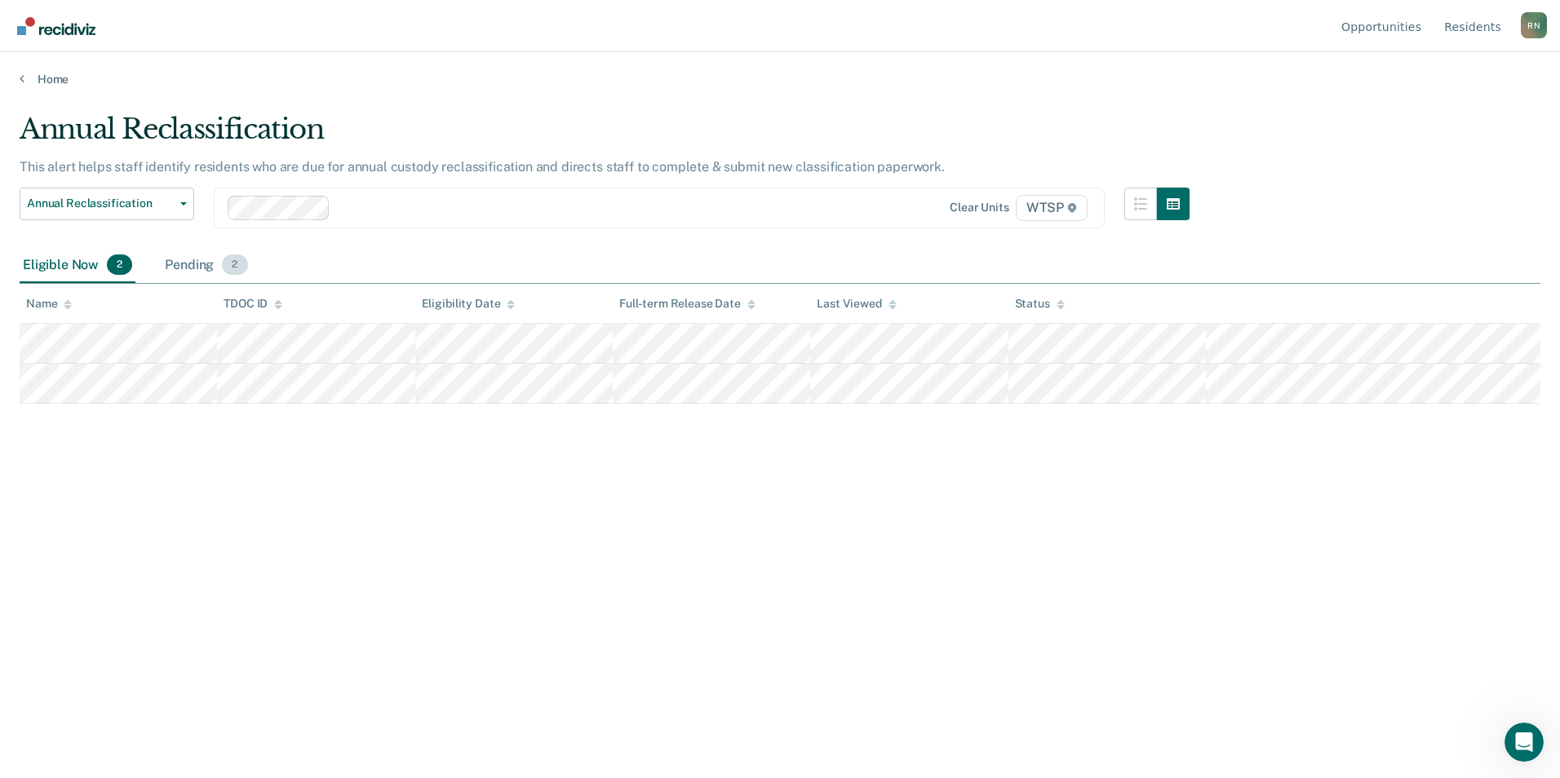
click at [201, 261] on div "Pending 2" at bounding box center [206, 266] width 89 height 36
